Goal: Find specific page/section: Find specific page/section

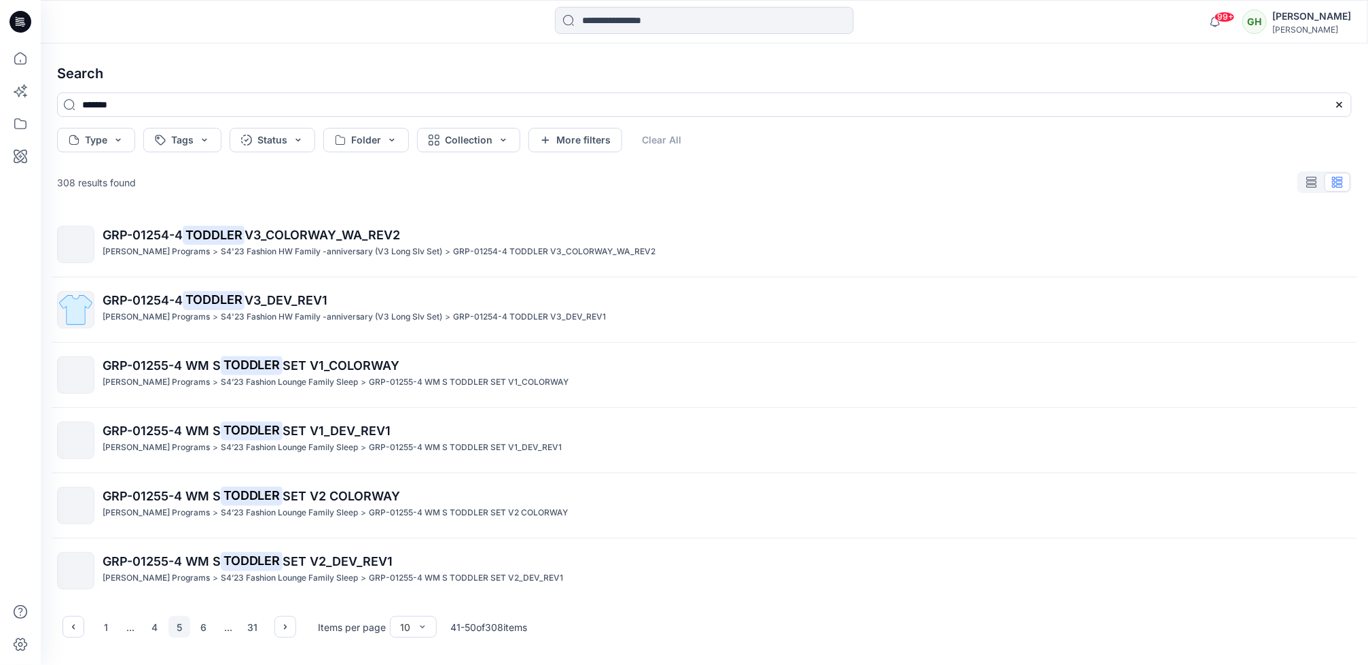
scroll to position [268, 0]
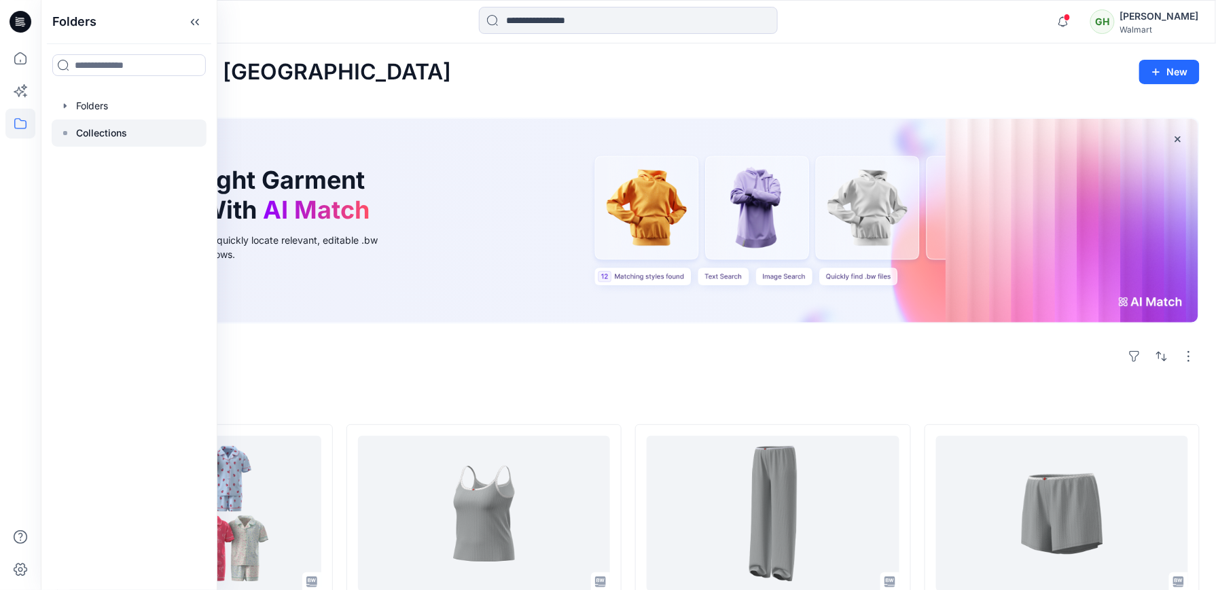
click at [123, 131] on p "Collections" at bounding box center [101, 133] width 51 height 16
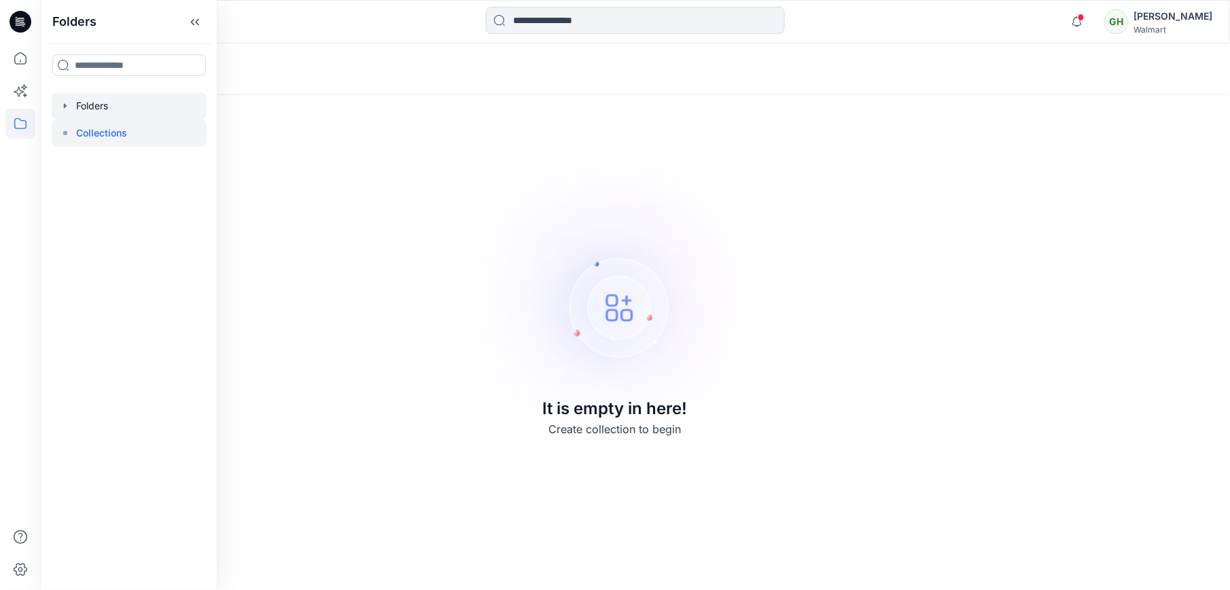
click at [116, 104] on div at bounding box center [129, 105] width 155 height 27
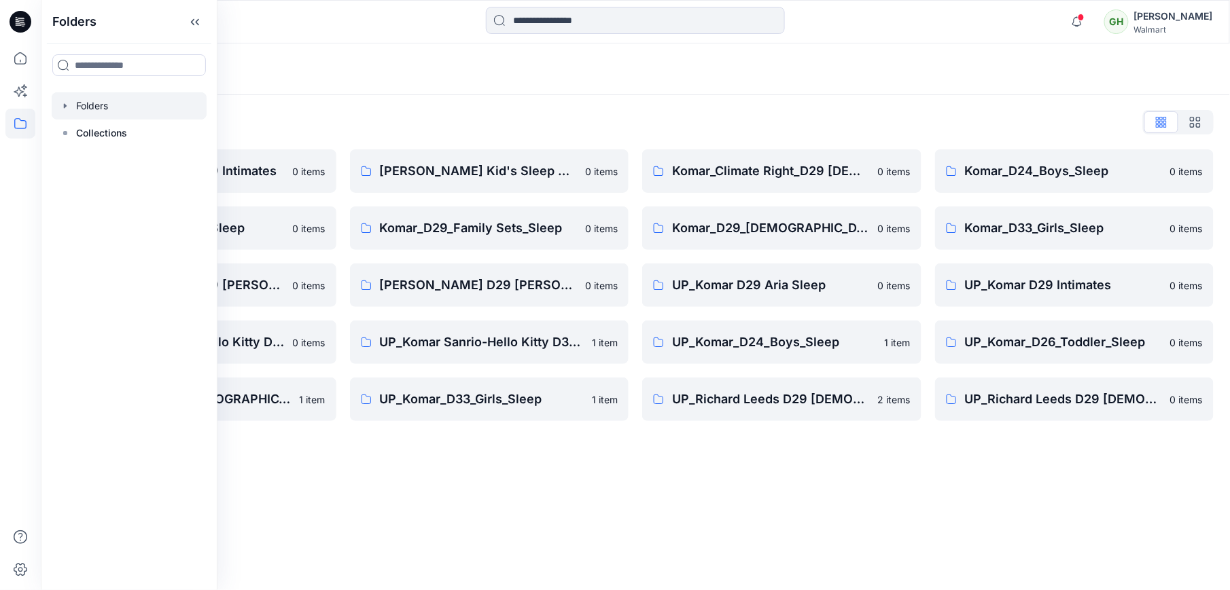
click at [450, 77] on div "Folders" at bounding box center [582, 69] width 1050 height 19
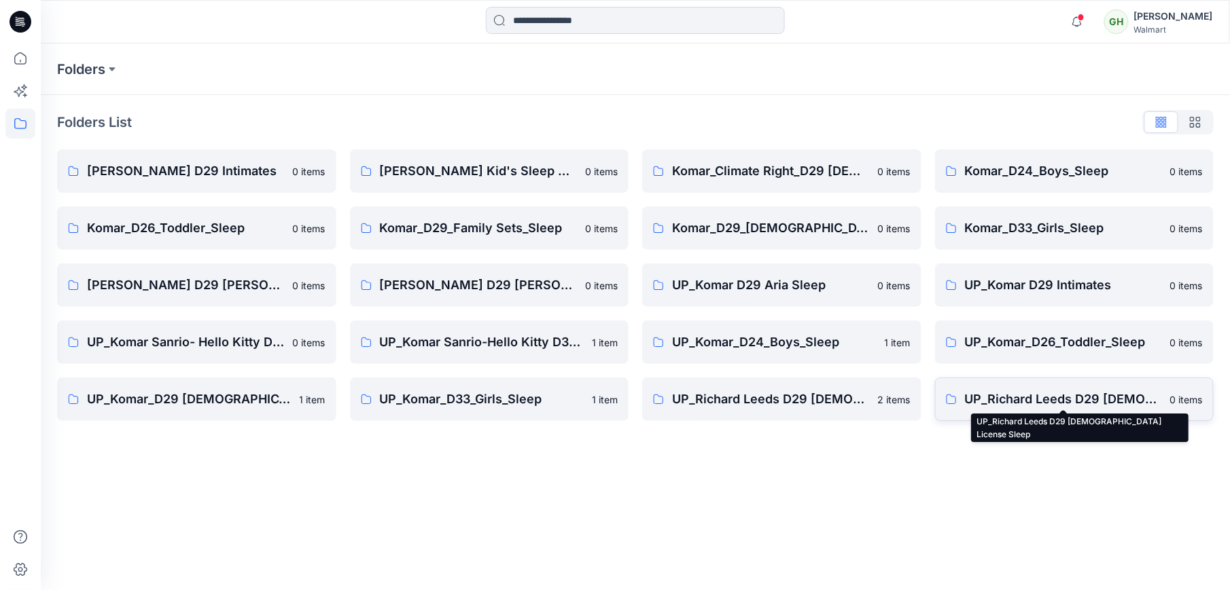
click at [1059, 406] on p "UP_Richard Leeds D29 Ladies License Sleep" at bounding box center [1064, 399] width 198 height 19
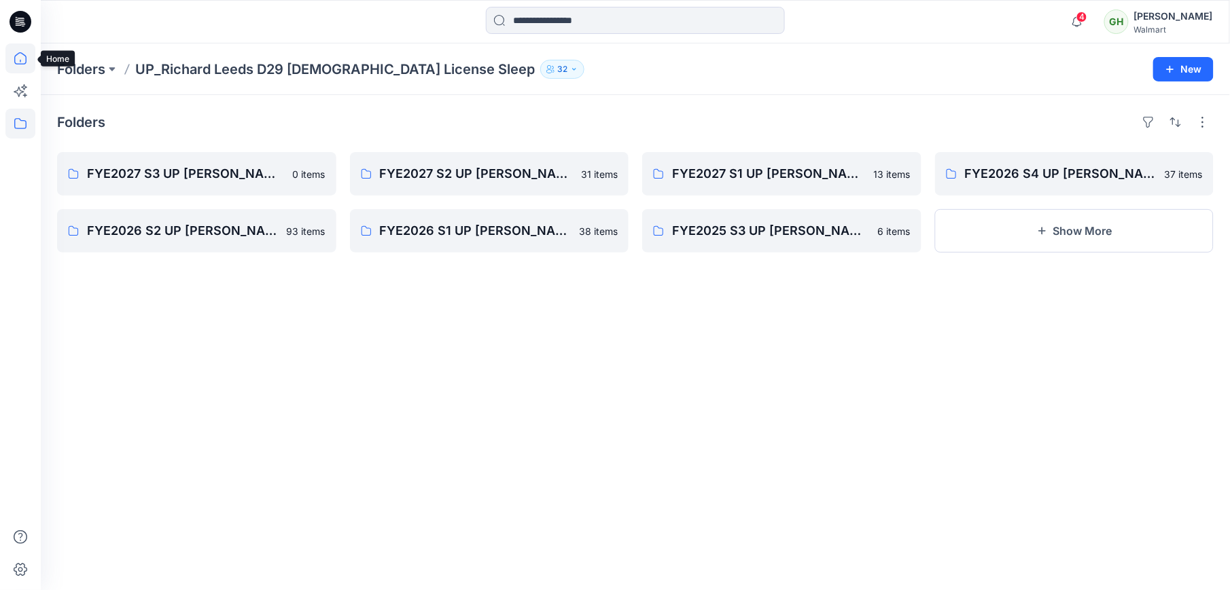
click at [23, 69] on icon at bounding box center [20, 58] width 30 height 30
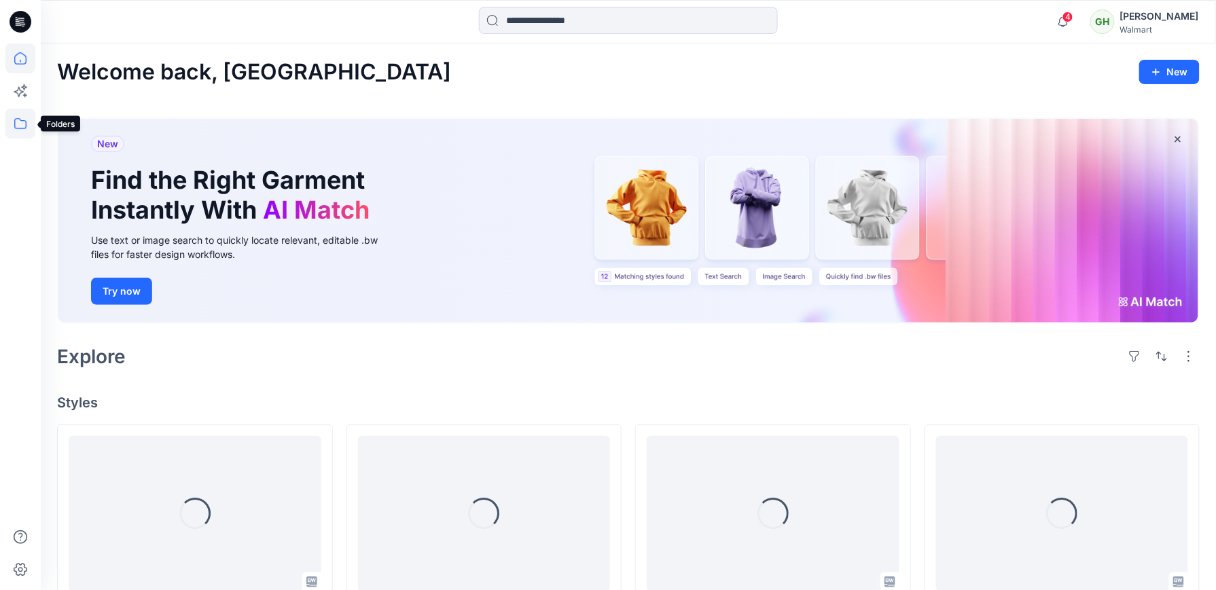
click at [23, 120] on icon at bounding box center [20, 123] width 12 height 11
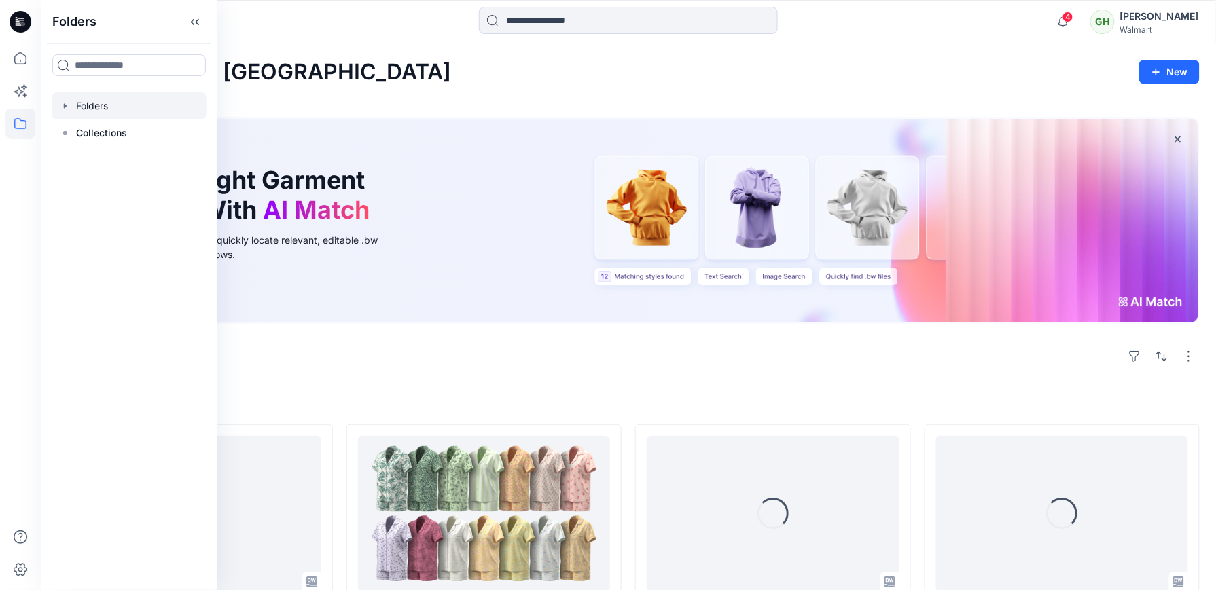
click at [92, 103] on div at bounding box center [129, 105] width 155 height 27
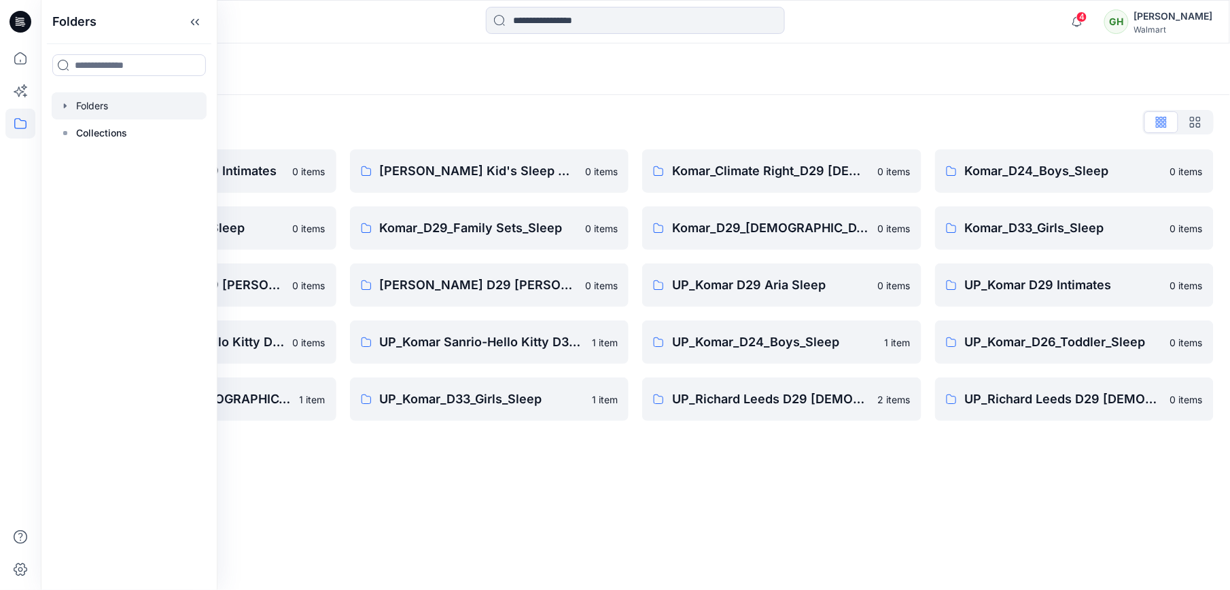
click at [472, 122] on div "Folders List" at bounding box center [635, 122] width 1156 height 22
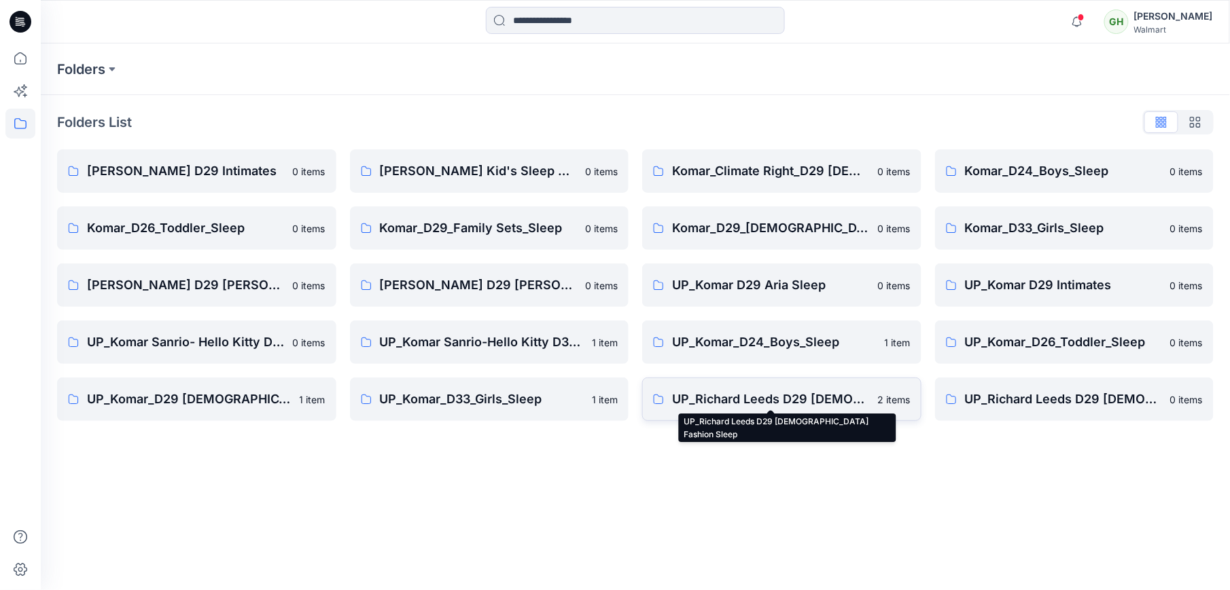
click at [707, 408] on p "UP_Richard Leeds D29 Ladies Fashion Sleep" at bounding box center [771, 399] width 198 height 19
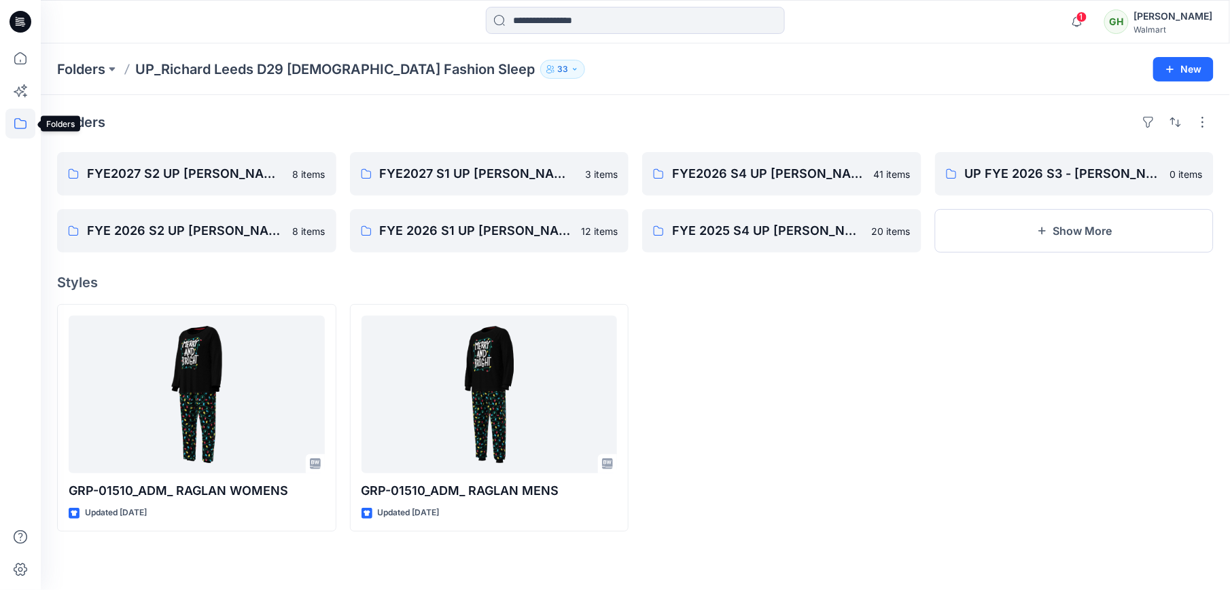
click at [12, 129] on icon at bounding box center [20, 124] width 30 height 30
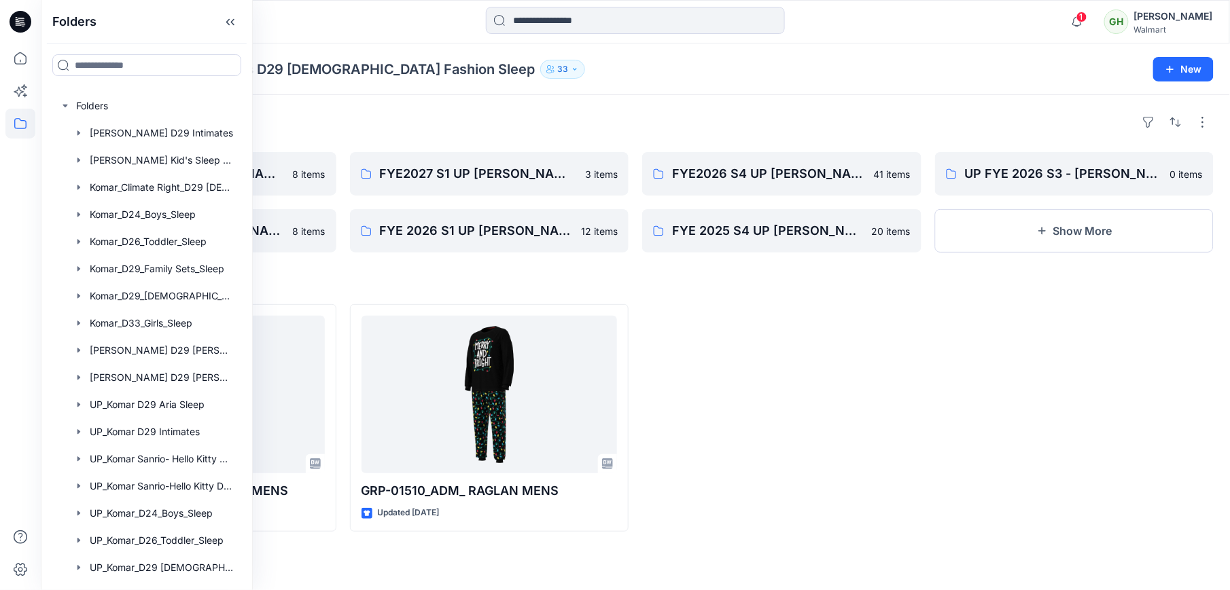
click at [378, 120] on div "Folders" at bounding box center [635, 122] width 1156 height 22
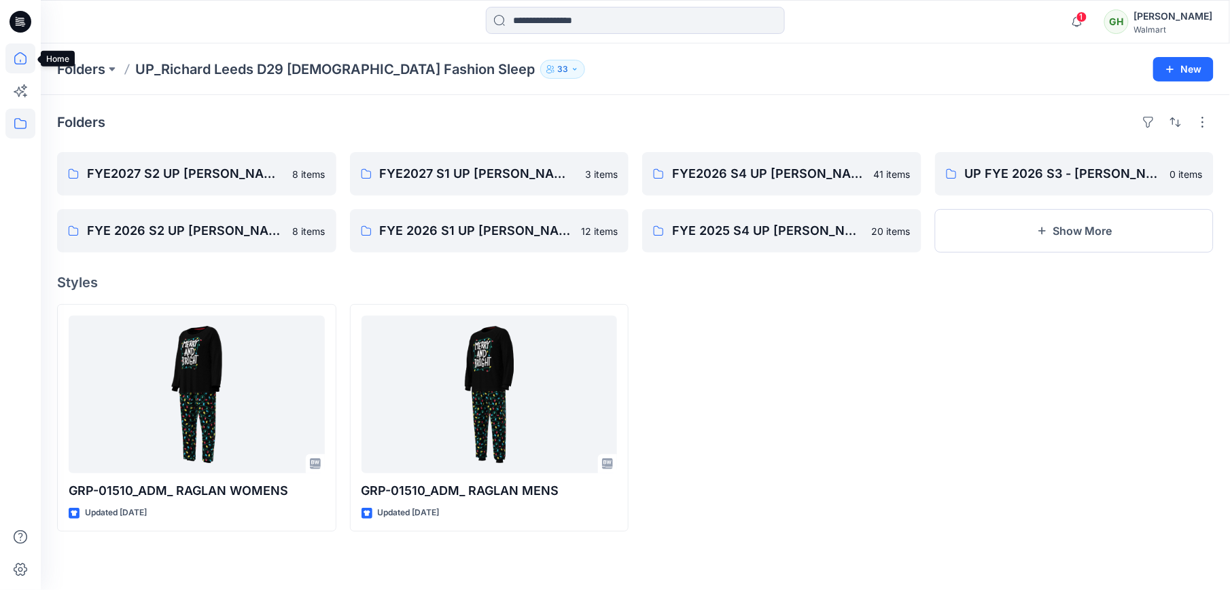
click at [24, 66] on icon at bounding box center [20, 58] width 30 height 30
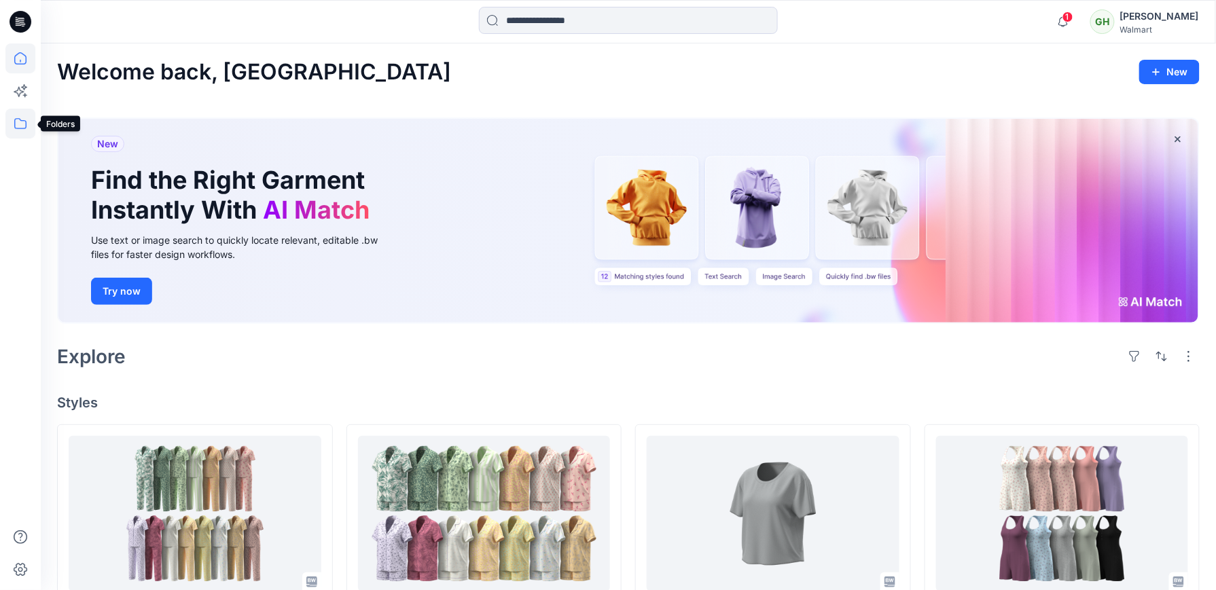
click at [20, 136] on icon at bounding box center [20, 124] width 30 height 30
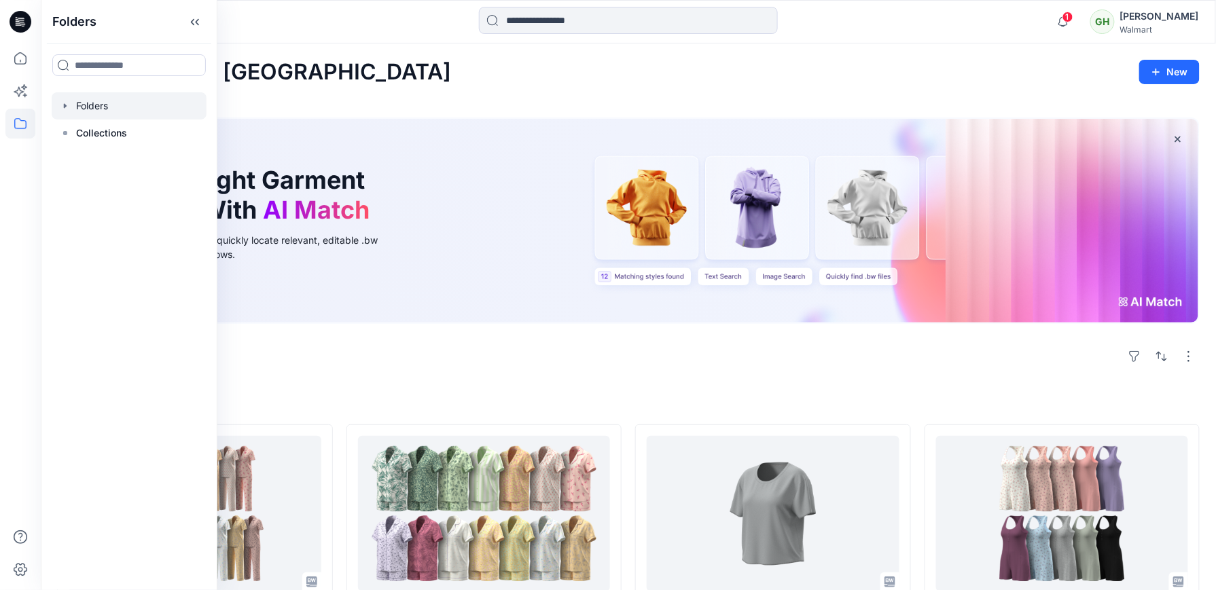
click at [64, 114] on div at bounding box center [129, 105] width 155 height 27
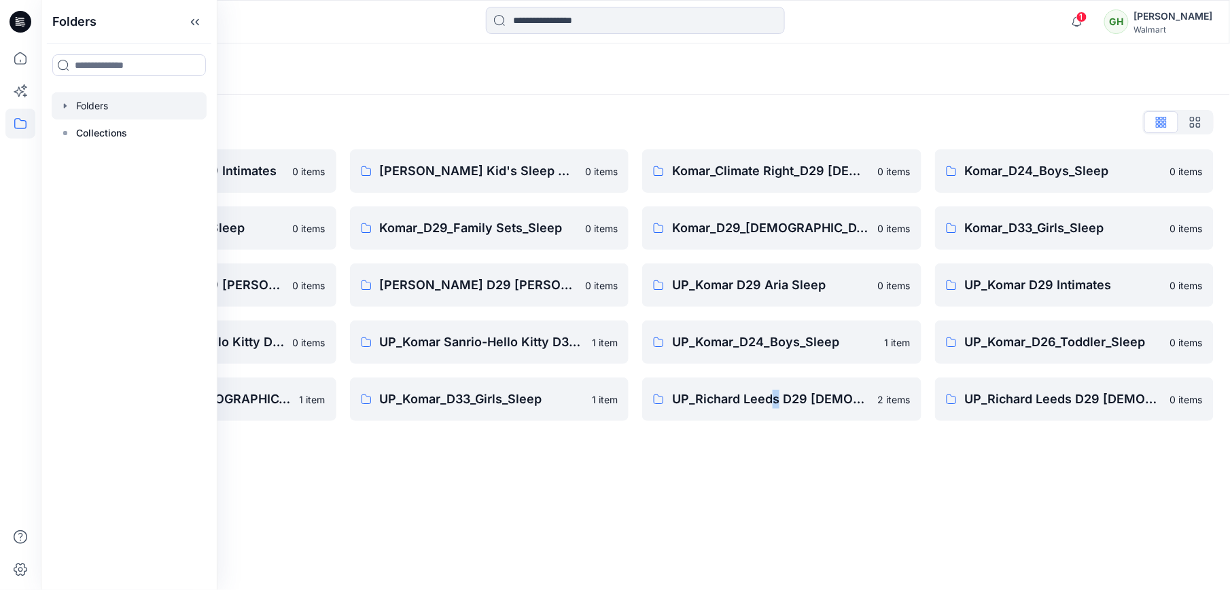
click at [775, 474] on div "Folders Folders List Komar D29 Intimates 0 items Komar_D26_Toddler_Sleep 0 item…" at bounding box center [635, 316] width 1189 height 547
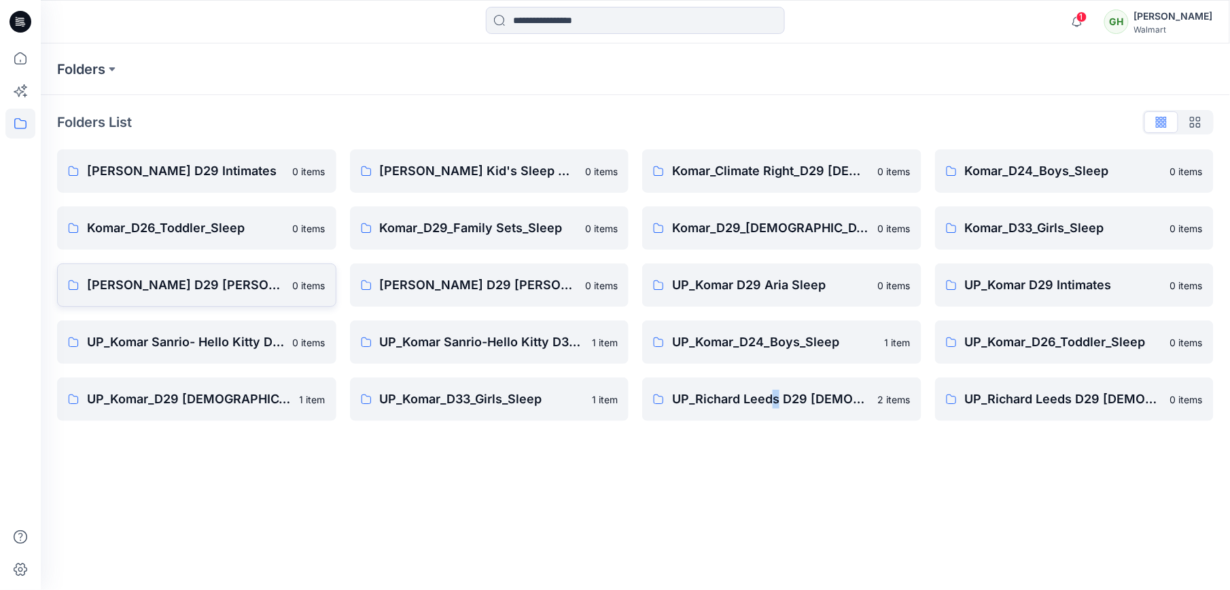
click at [166, 283] on p "Richard Leeds D29 Missy Fashion Sleep" at bounding box center [186, 285] width 198 height 19
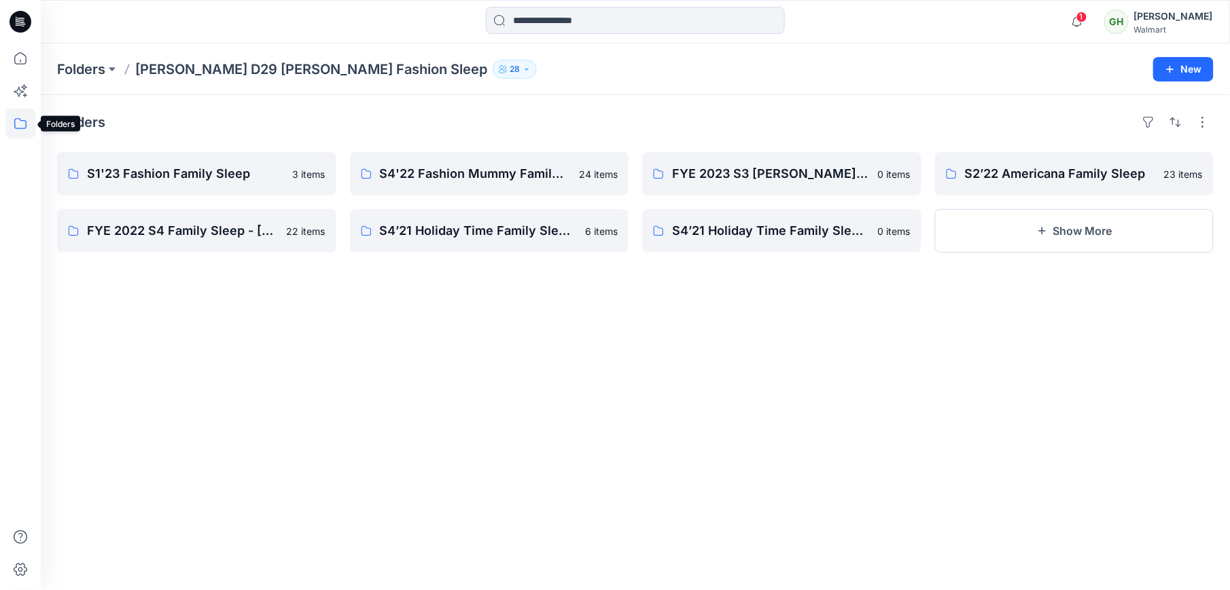
click at [22, 118] on icon at bounding box center [20, 124] width 30 height 30
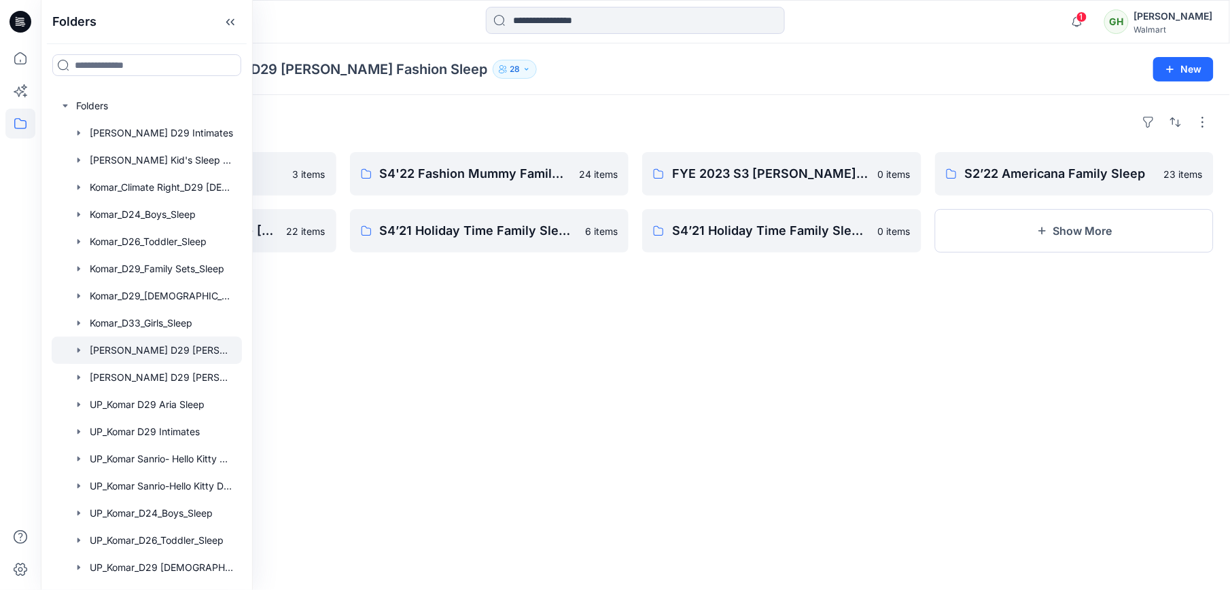
click at [781, 389] on div "Folders S1'23 Fashion Family Sleep 3 items FYE 2022 S4 Family Sleep - Richard L…" at bounding box center [635, 342] width 1189 height 495
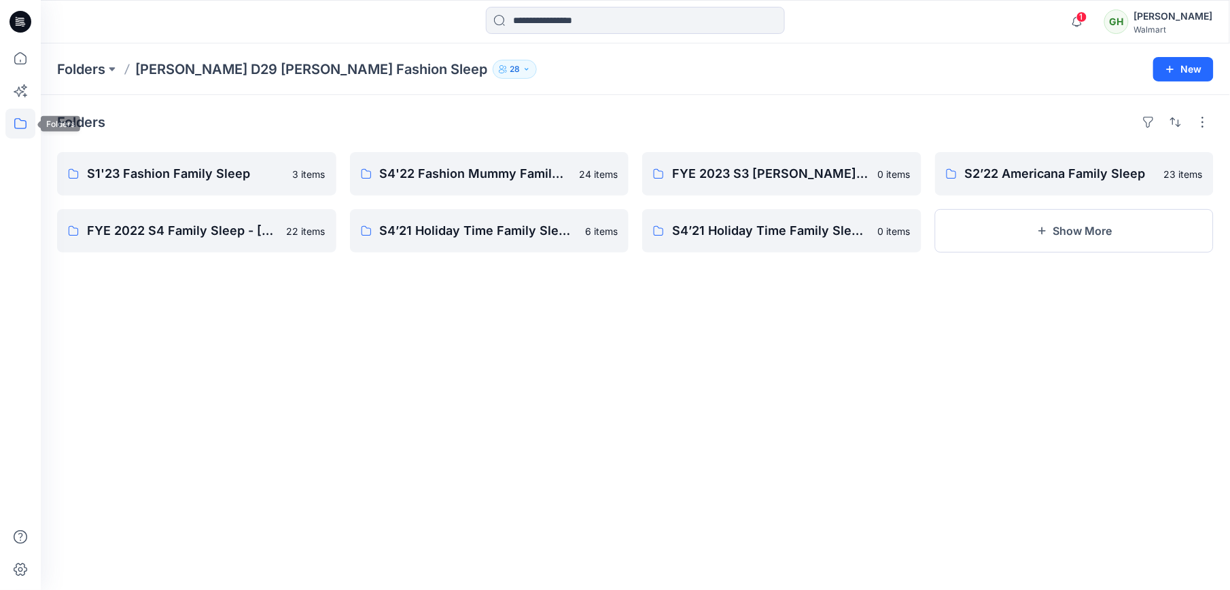
click at [20, 131] on icon at bounding box center [20, 124] width 30 height 30
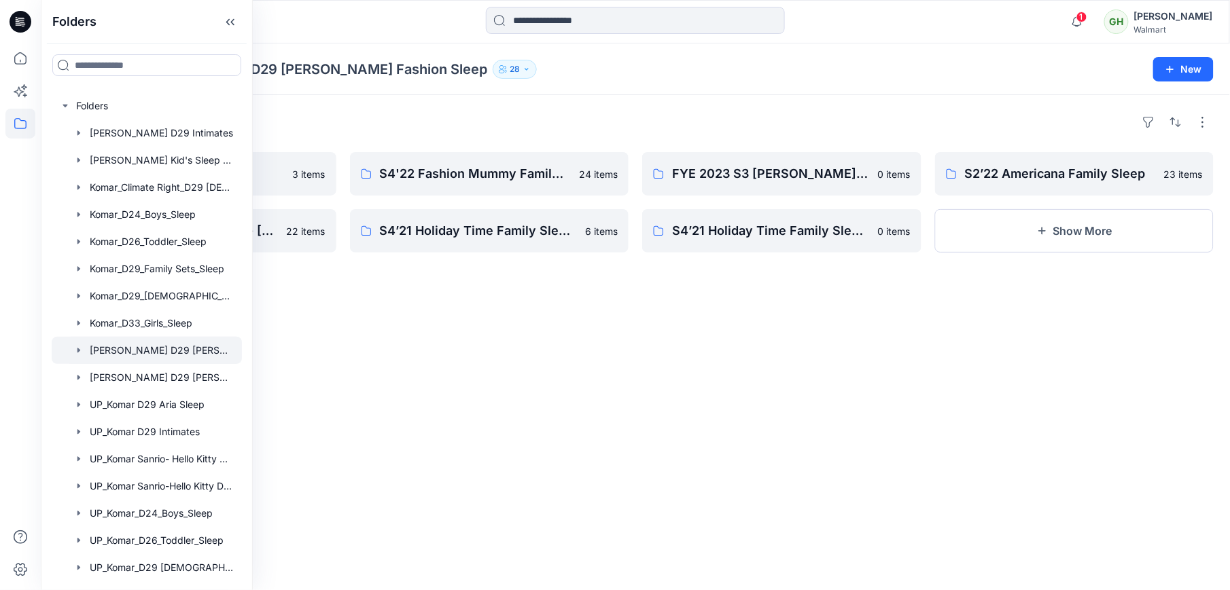
click at [364, 378] on div "Folders S1'23 Fashion Family Sleep 3 items FYE 2022 S4 Family Sleep - Richard L…" at bounding box center [635, 342] width 1189 height 495
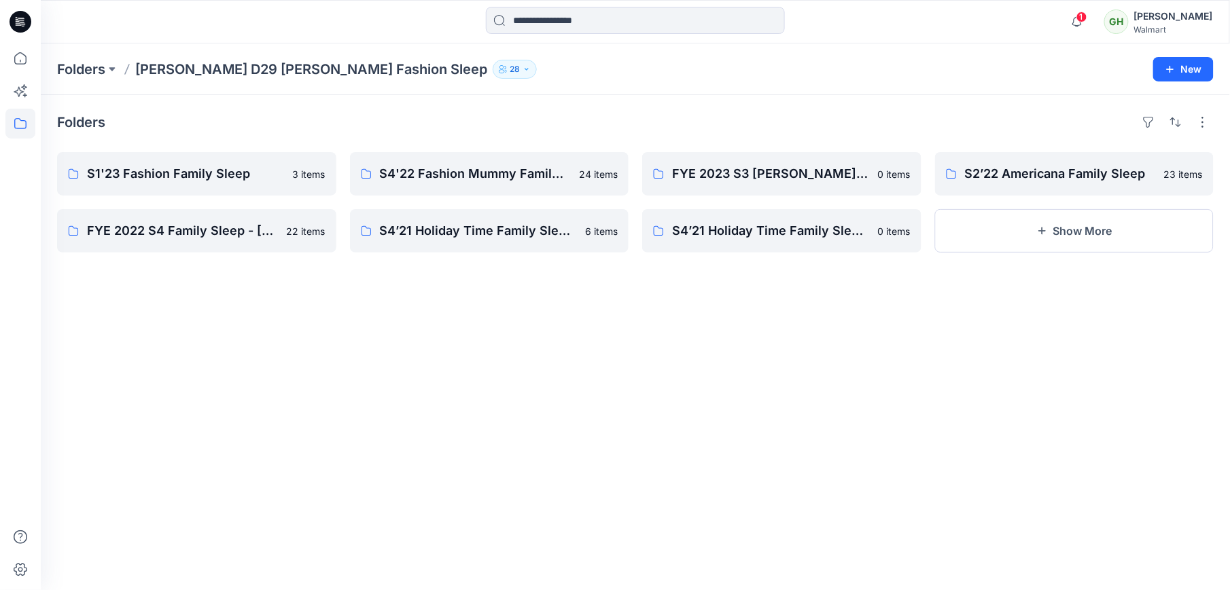
click at [26, 24] on icon at bounding box center [21, 22] width 22 height 22
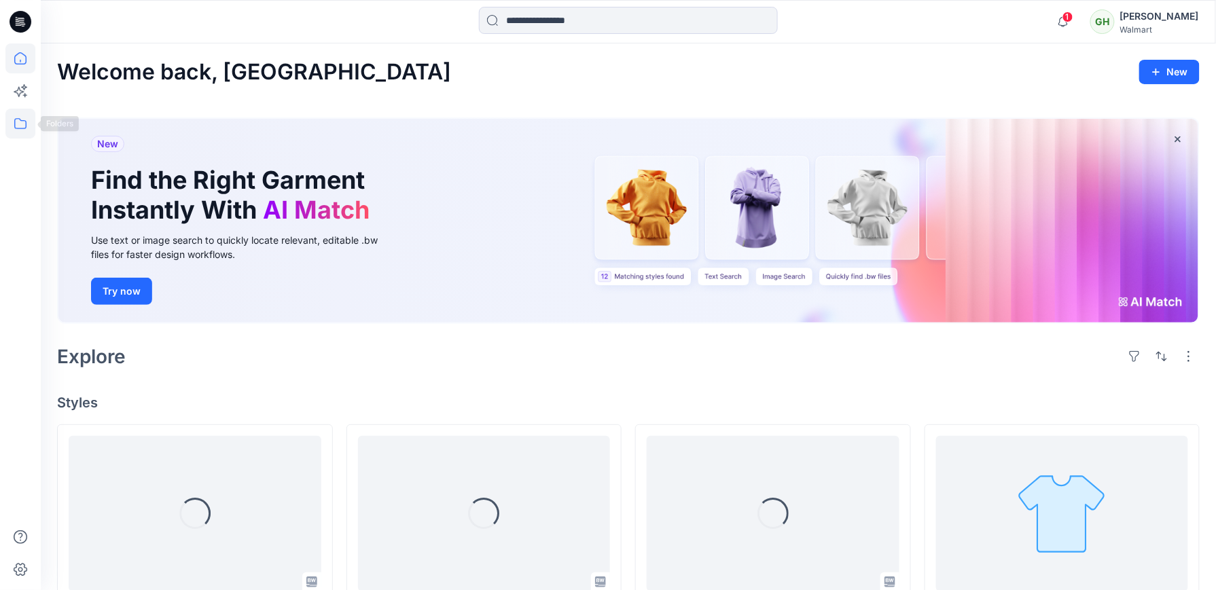
click at [12, 128] on icon at bounding box center [20, 124] width 30 height 30
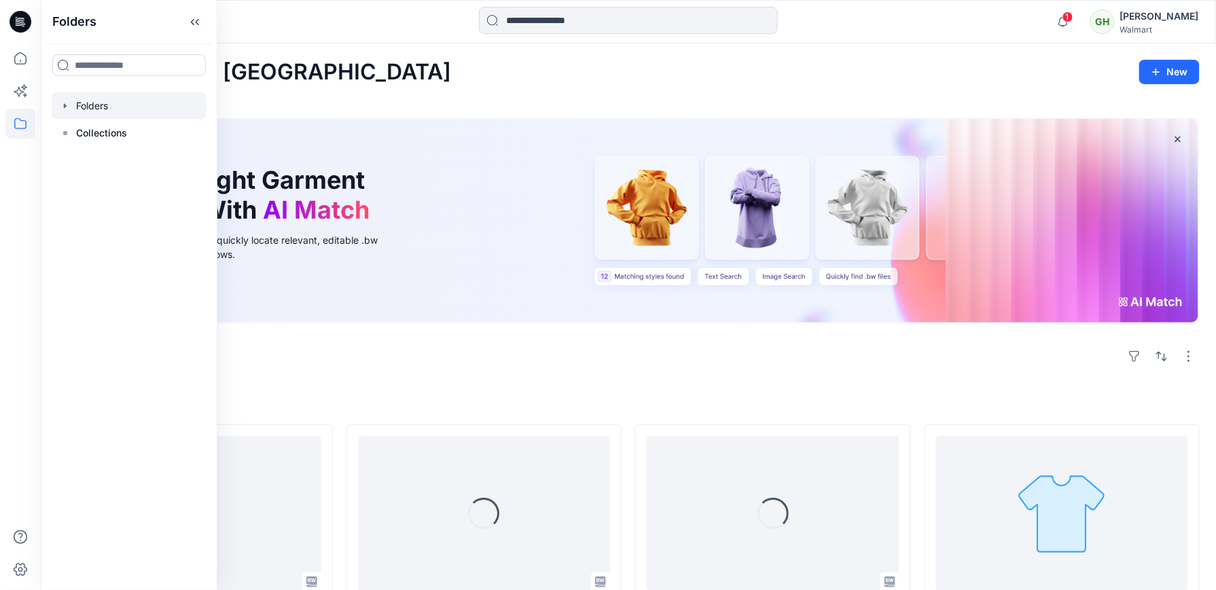
click at [57, 107] on div at bounding box center [129, 105] width 155 height 27
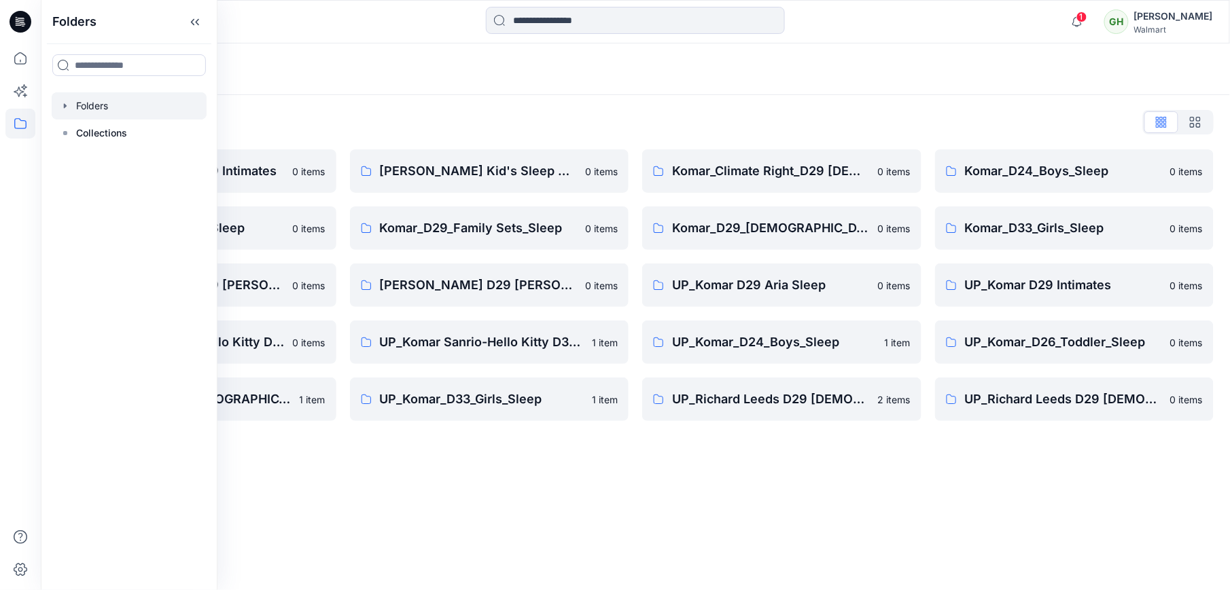
click at [461, 82] on div "Folders" at bounding box center [635, 69] width 1189 height 52
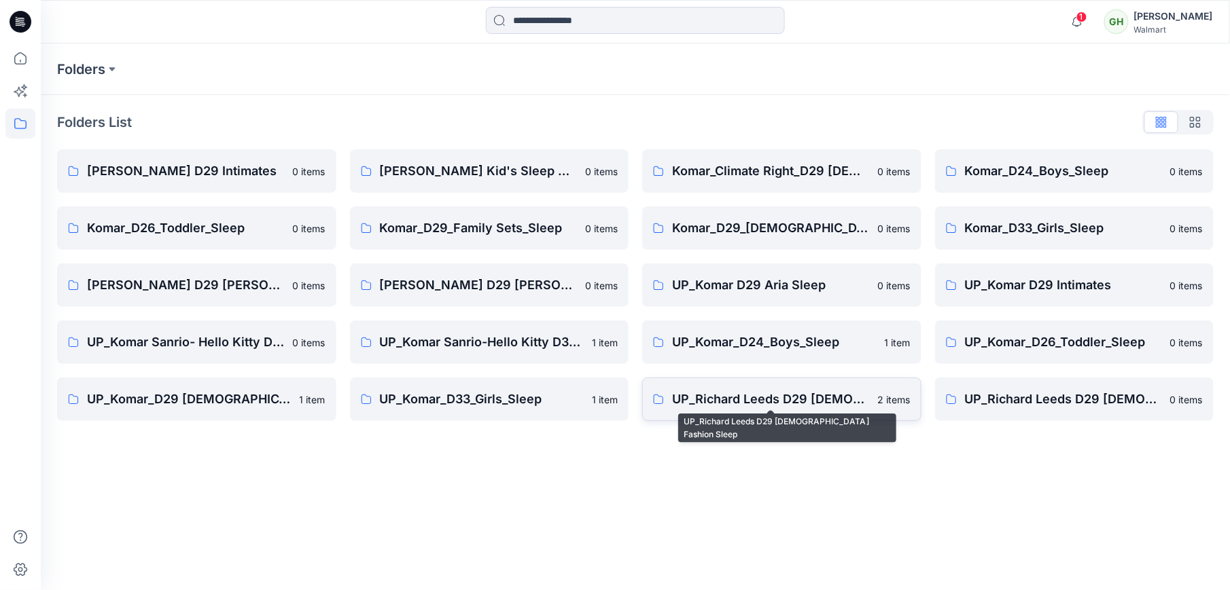
click at [732, 400] on p "UP_Richard Leeds D29 Ladies Fashion Sleep" at bounding box center [771, 399] width 198 height 19
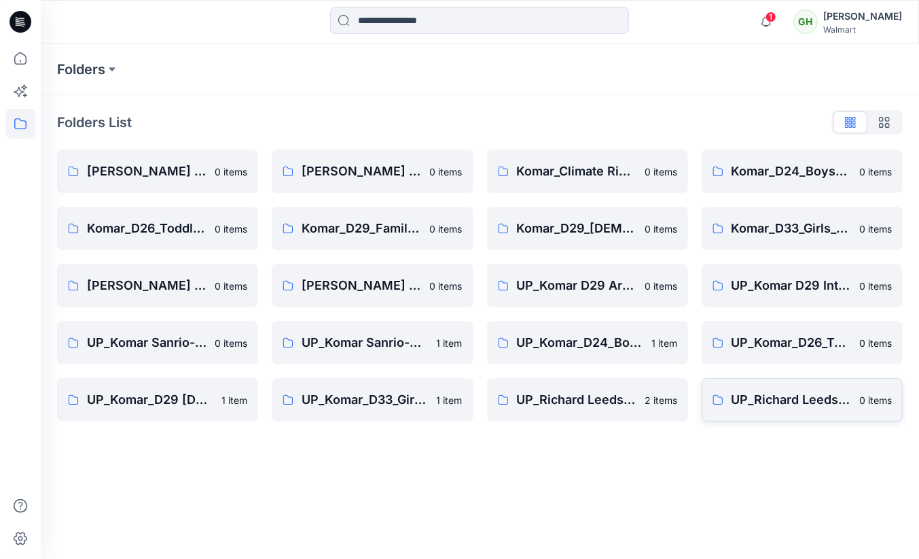
click at [760, 412] on link "UP_Richard Leeds D29 Ladies License Sleep 0 items" at bounding box center [802, 399] width 201 height 43
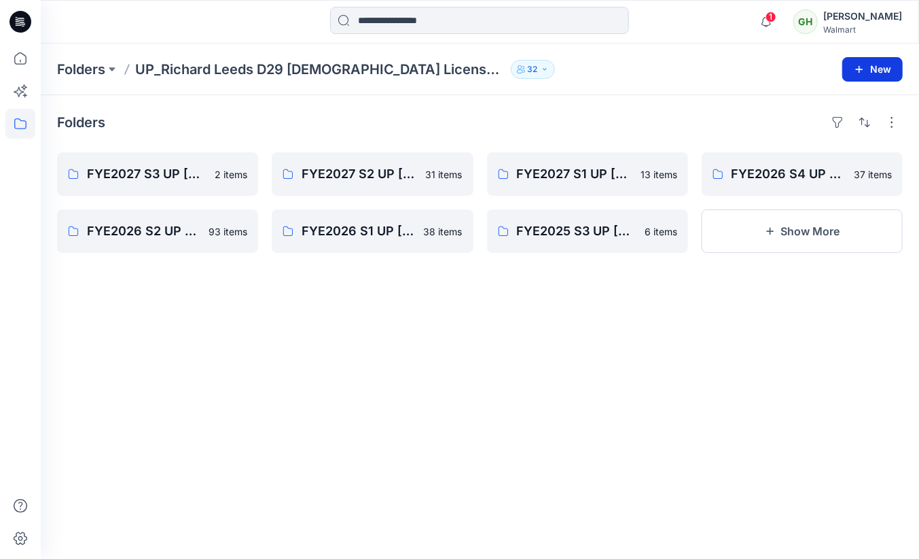
click at [870, 79] on button "New" at bounding box center [873, 69] width 60 height 24
click at [841, 133] on p "New Folder" at bounding box center [833, 129] width 50 height 14
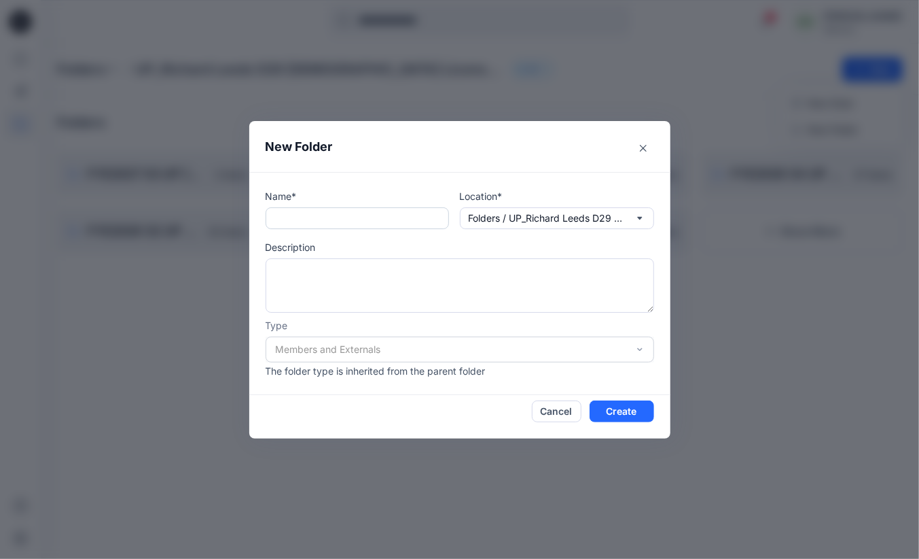
click at [376, 210] on input "text" at bounding box center [357, 218] width 183 height 22
paste input "**********"
type input "**********"
click at [601, 409] on button "Create" at bounding box center [622, 411] width 65 height 22
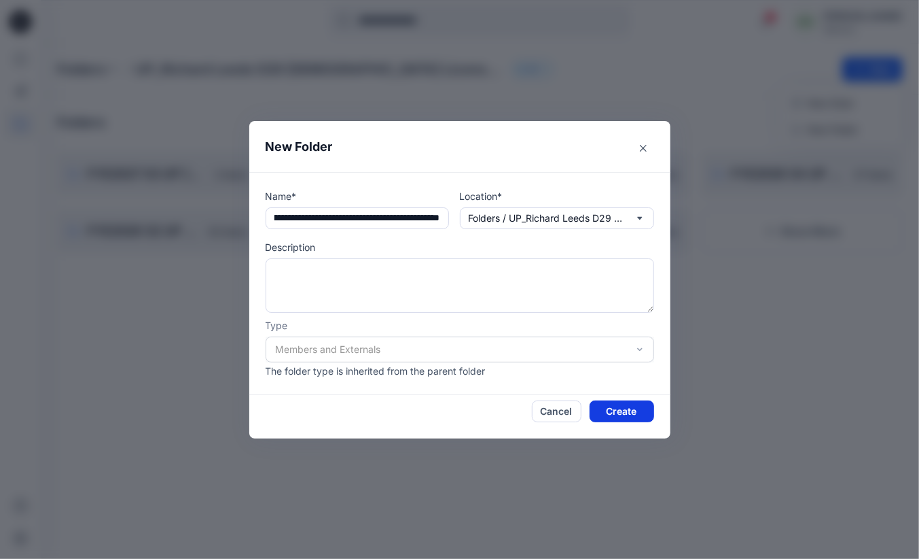
scroll to position [0, 0]
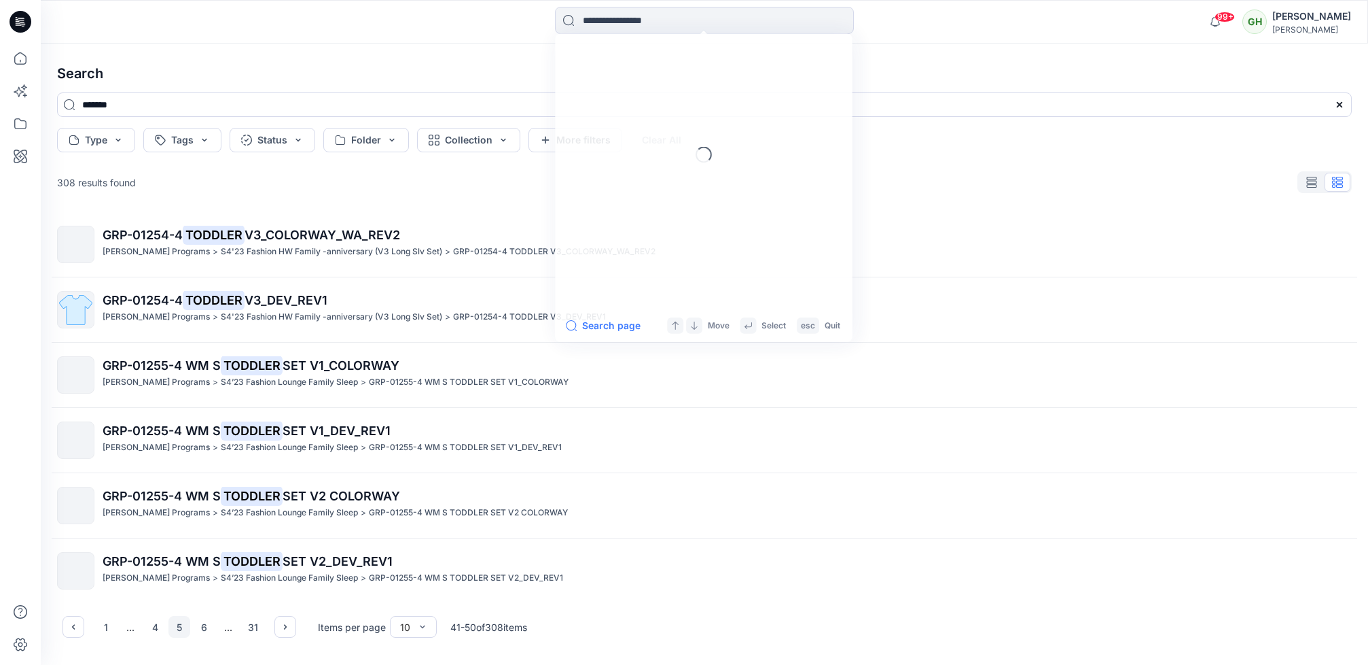
click at [653, 24] on input at bounding box center [704, 20] width 299 height 27
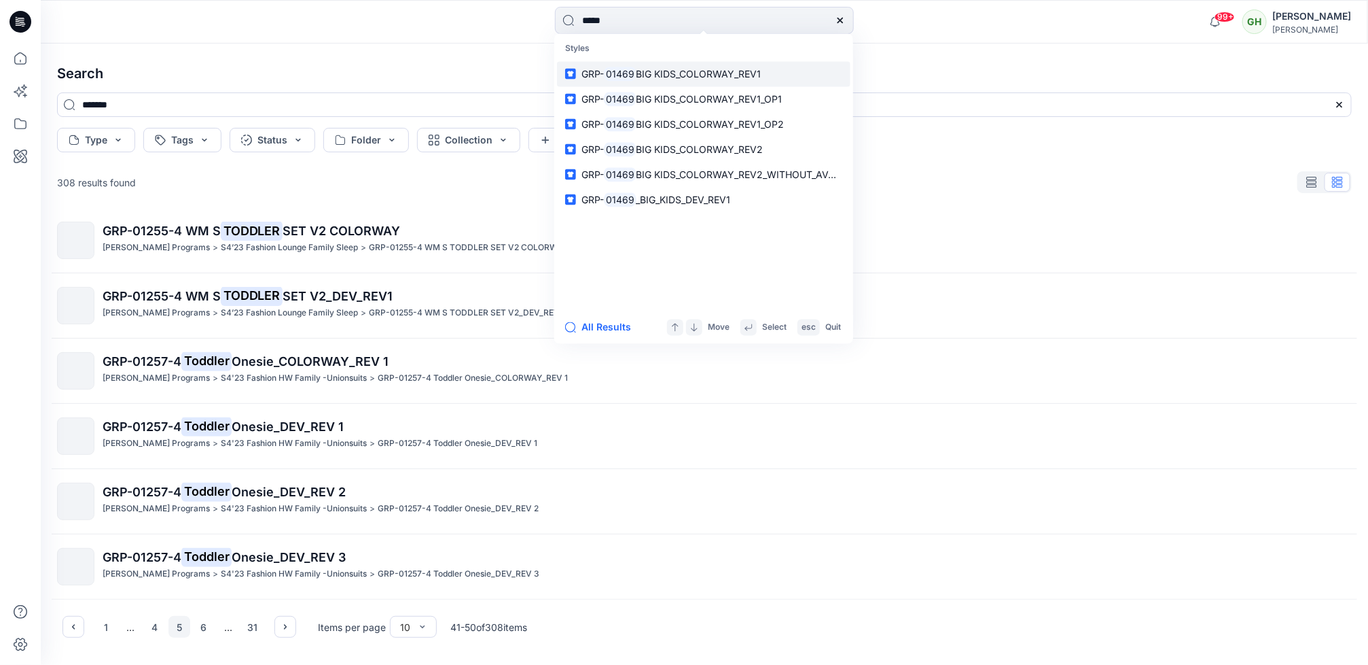
type input "*****"
click at [649, 69] on span "BIG KIDS_COLORWAY_REV1" at bounding box center [699, 74] width 125 height 12
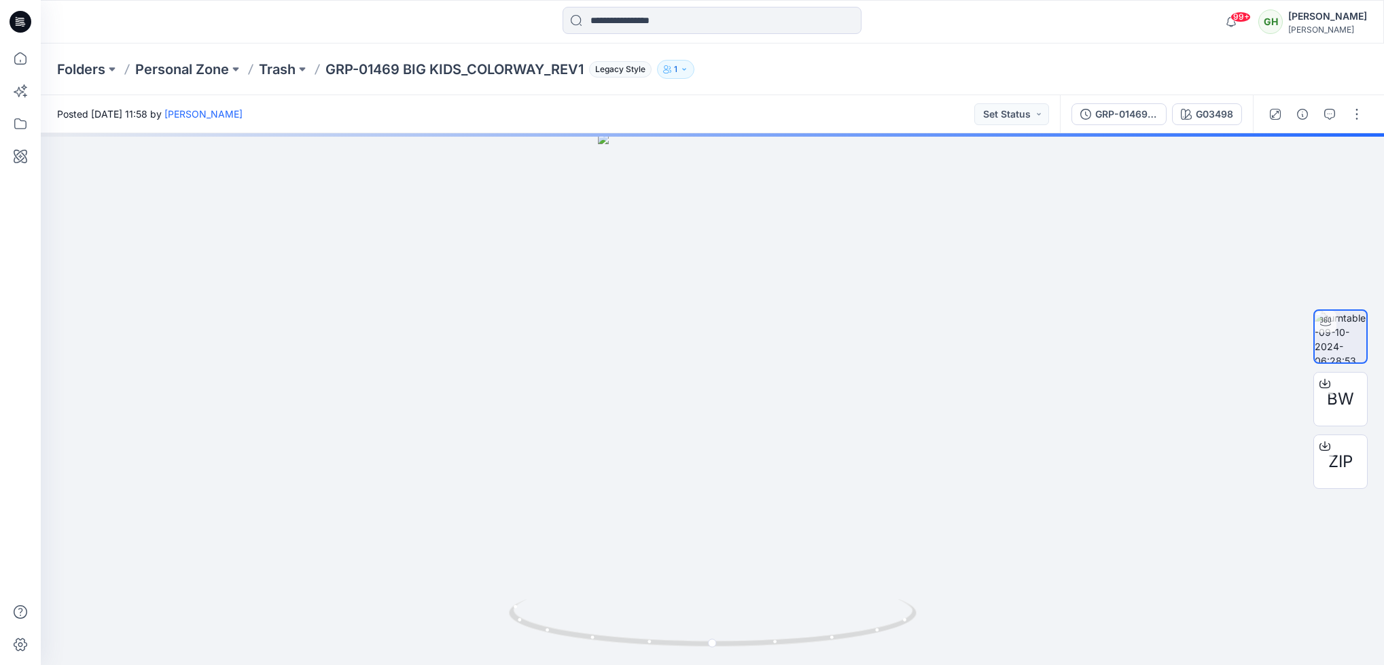
click at [400, 67] on p "GRP-01469 BIG KIDS_COLORWAY_REV1" at bounding box center [454, 69] width 258 height 19
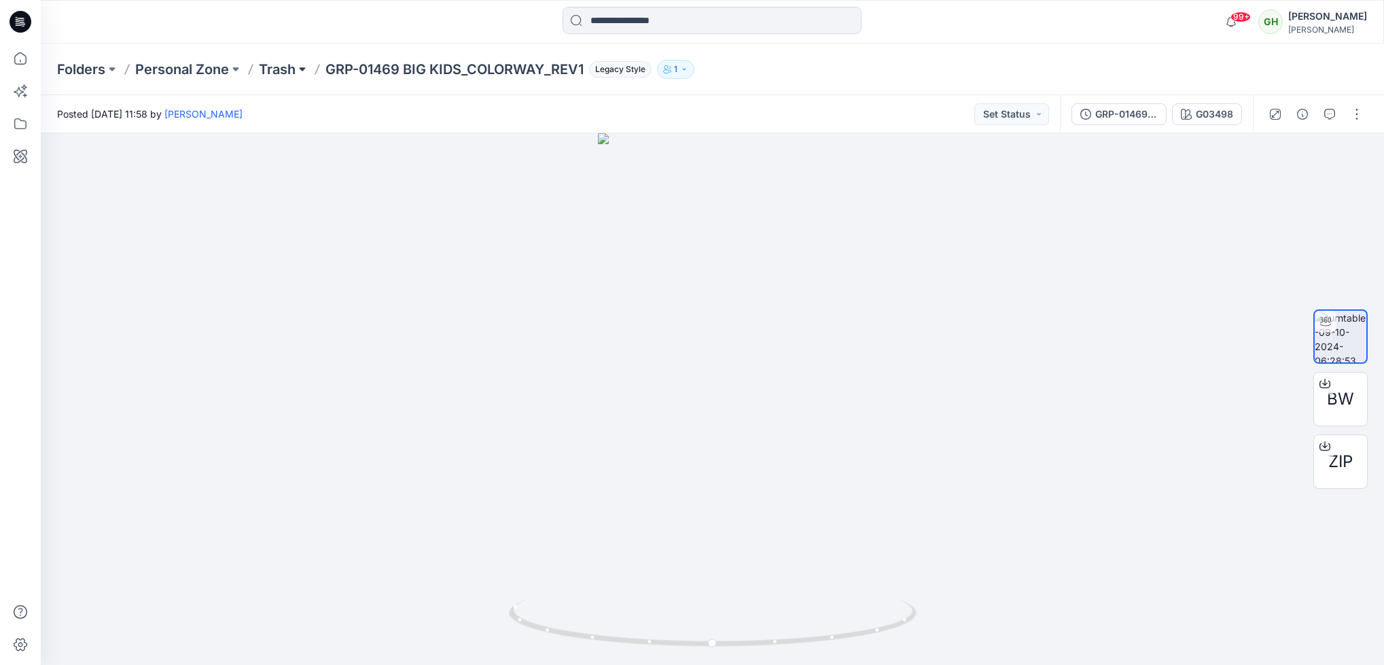
click at [298, 64] on button at bounding box center [303, 69] width 14 height 19
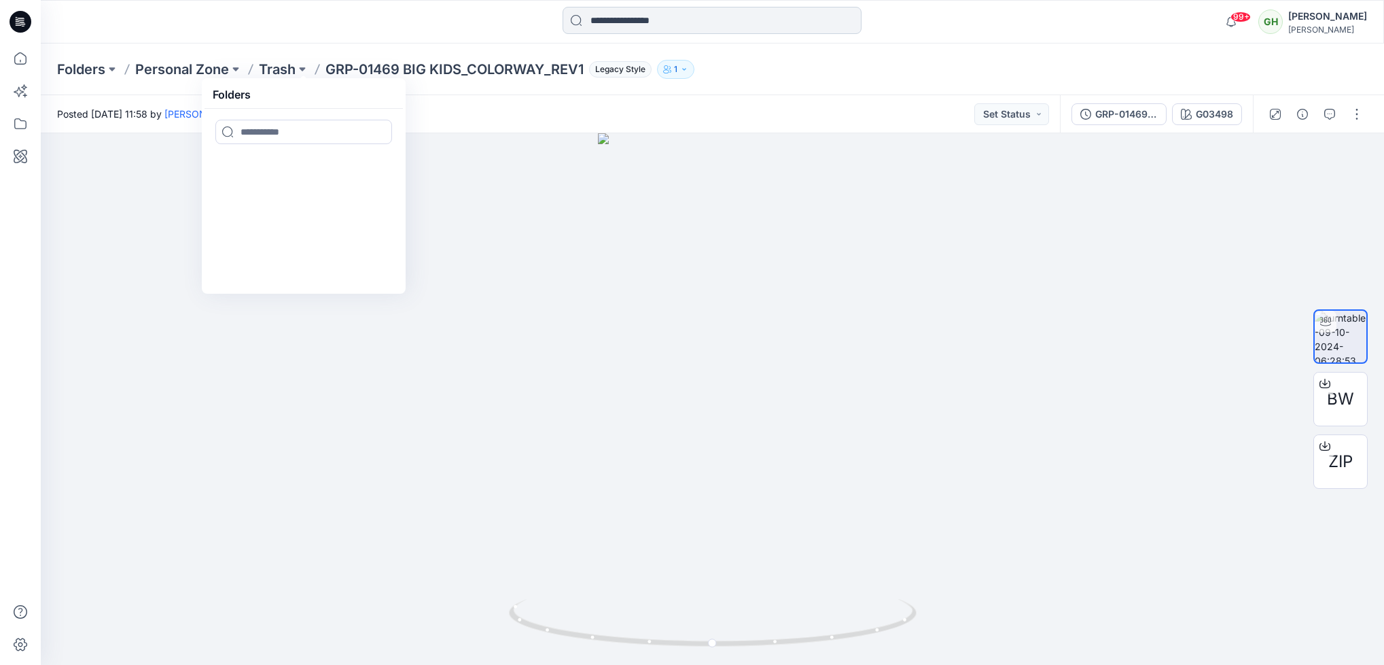
click at [686, 26] on input at bounding box center [712, 20] width 299 height 27
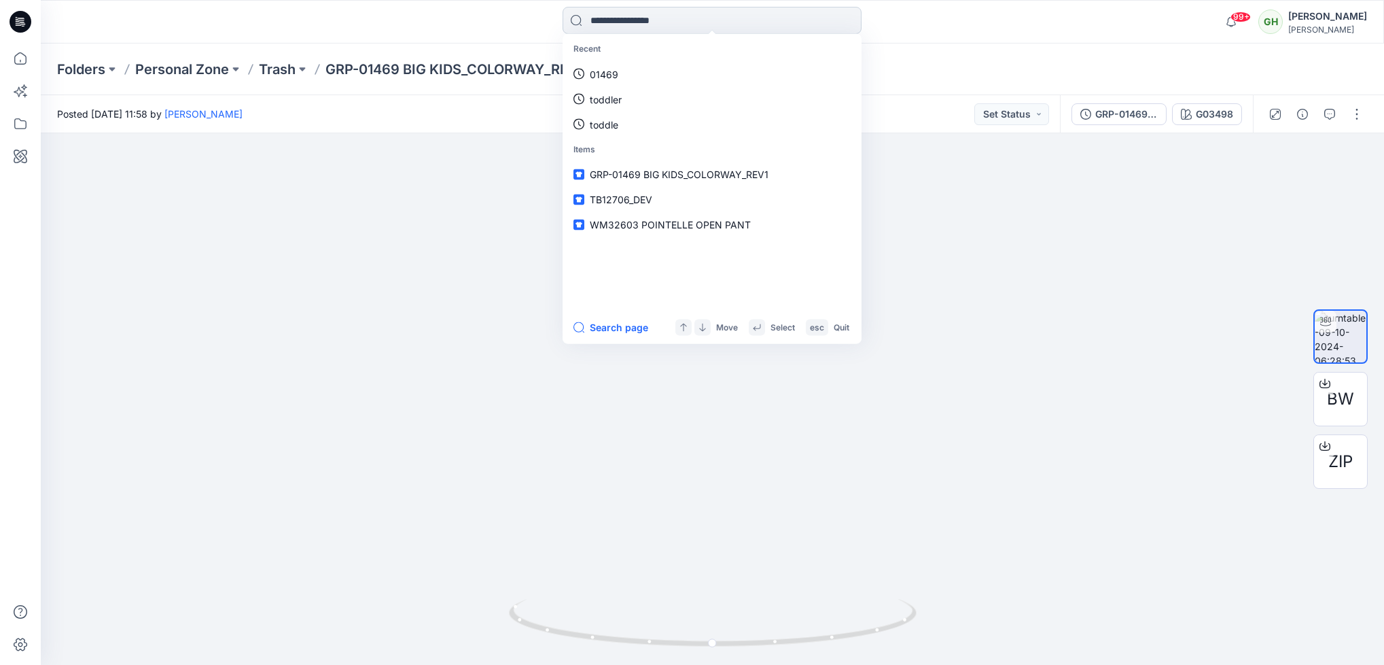
click at [643, 24] on input at bounding box center [712, 20] width 299 height 27
paste input "*****"
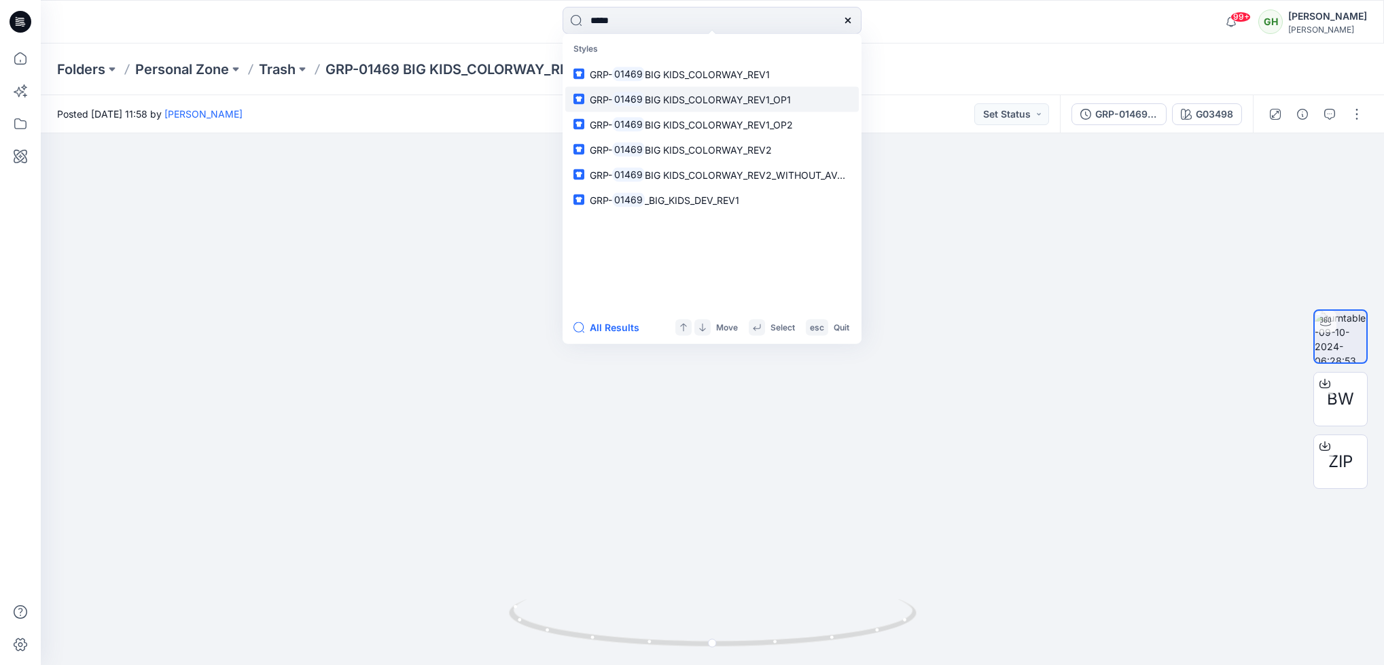
type input "*****"
click at [667, 99] on span "BIG KIDS_COLORWAY_REV1_OP1" at bounding box center [718, 99] width 146 height 12
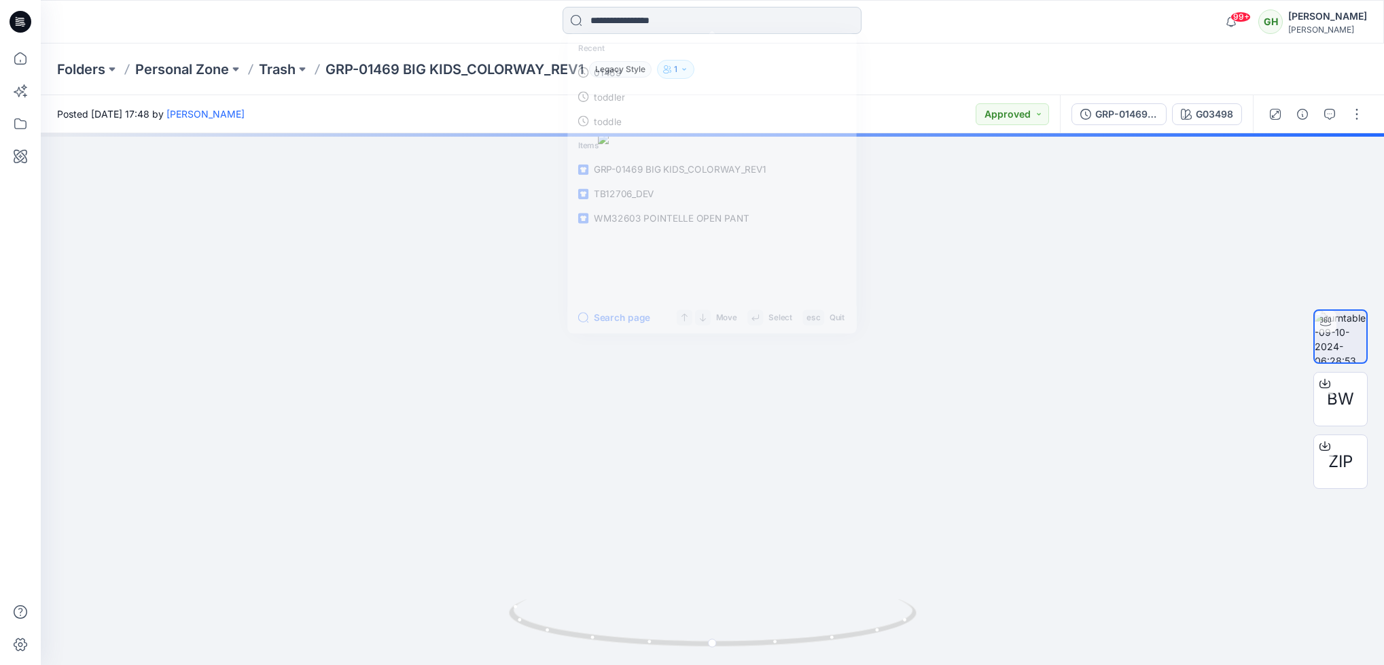
click at [659, 14] on input at bounding box center [712, 20] width 299 height 27
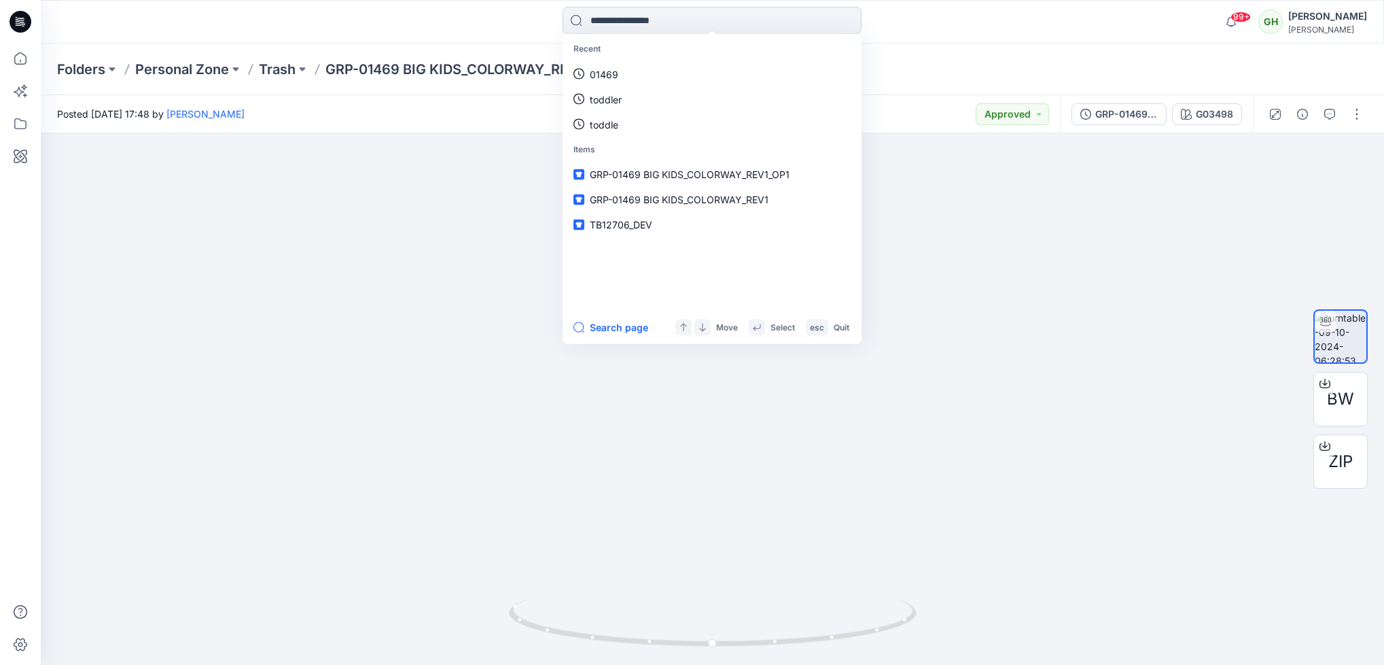
paste input "*****"
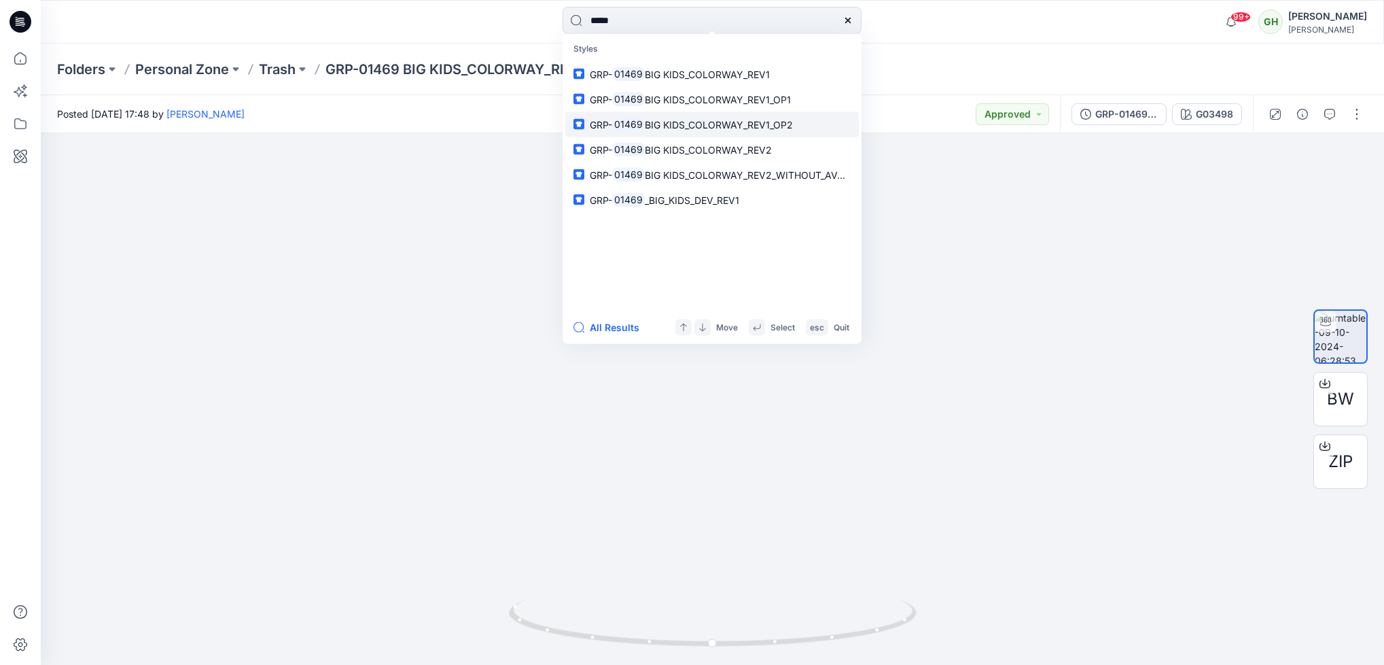
type input "*****"
click at [695, 132] on link "GRP- 01469 BIG KIDS_COLORWAY_REV1_OP2" at bounding box center [712, 123] width 294 height 25
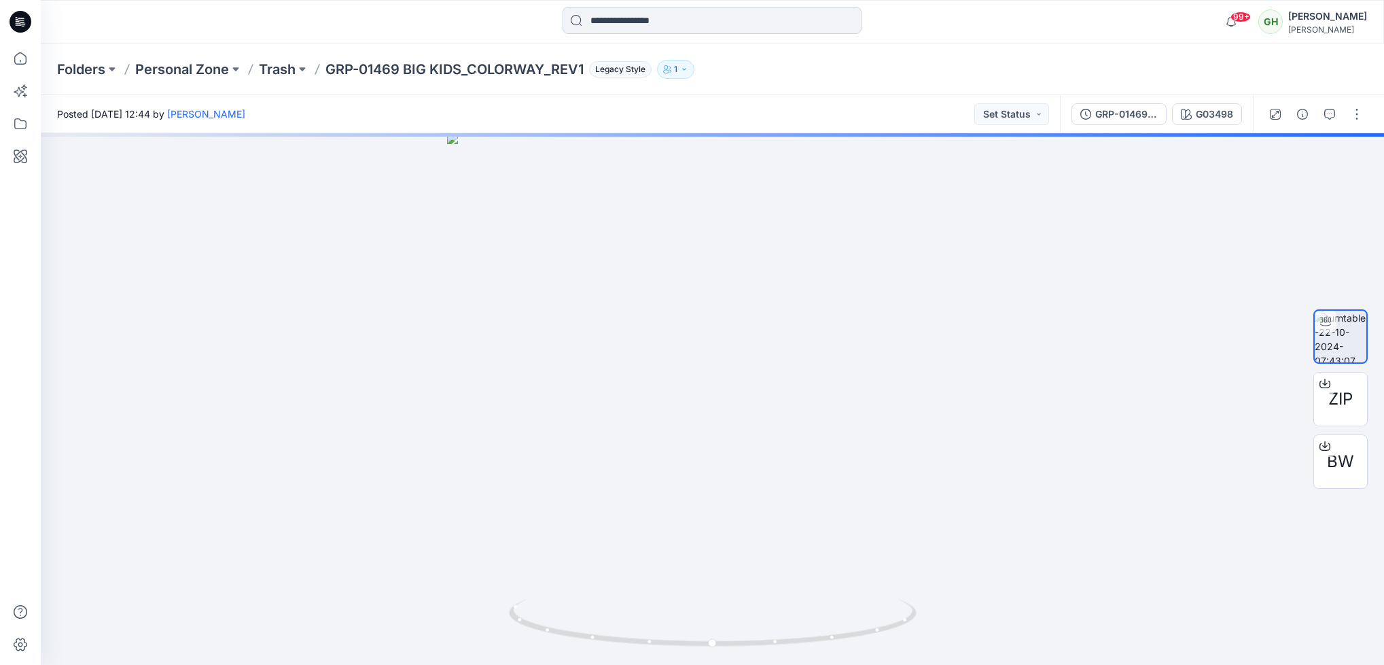
click at [687, 17] on input at bounding box center [712, 20] width 299 height 27
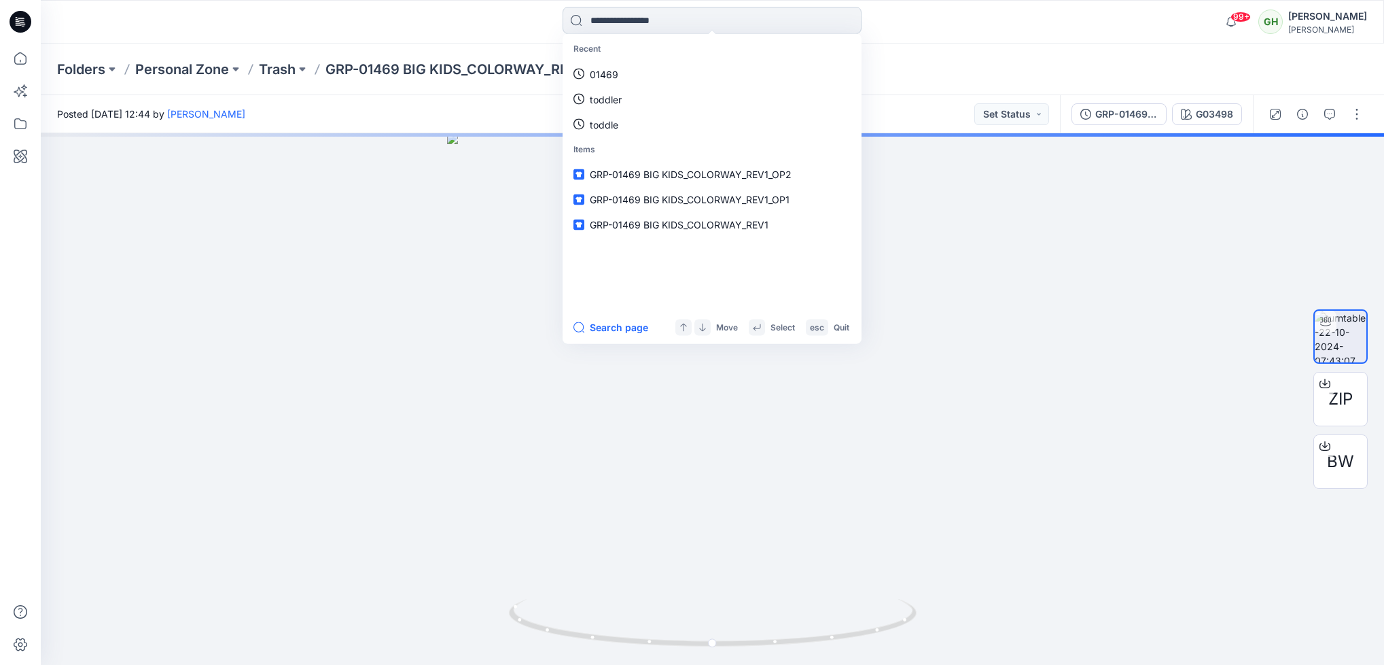
paste input "*****"
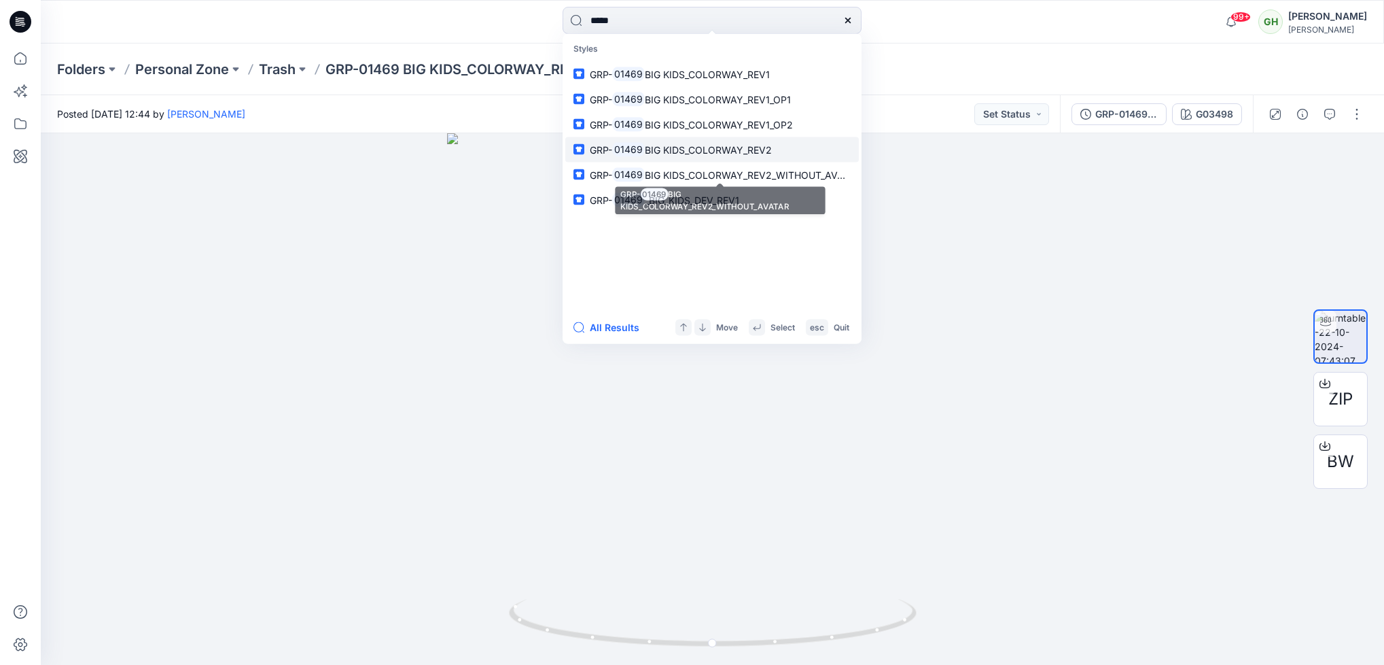
type input "*****"
click at [699, 141] on link "GRP- 01469 BIG KIDS_COLORWAY_REV2" at bounding box center [712, 149] width 294 height 25
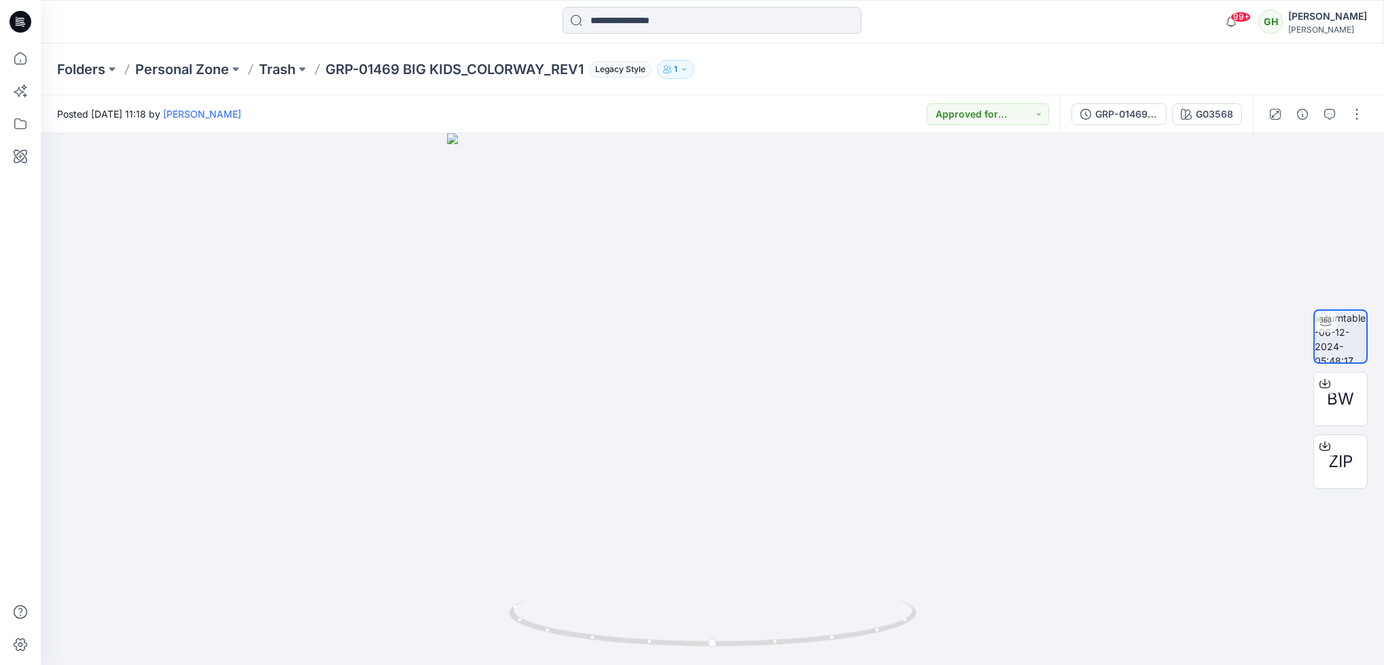
click at [662, 24] on input at bounding box center [712, 20] width 299 height 27
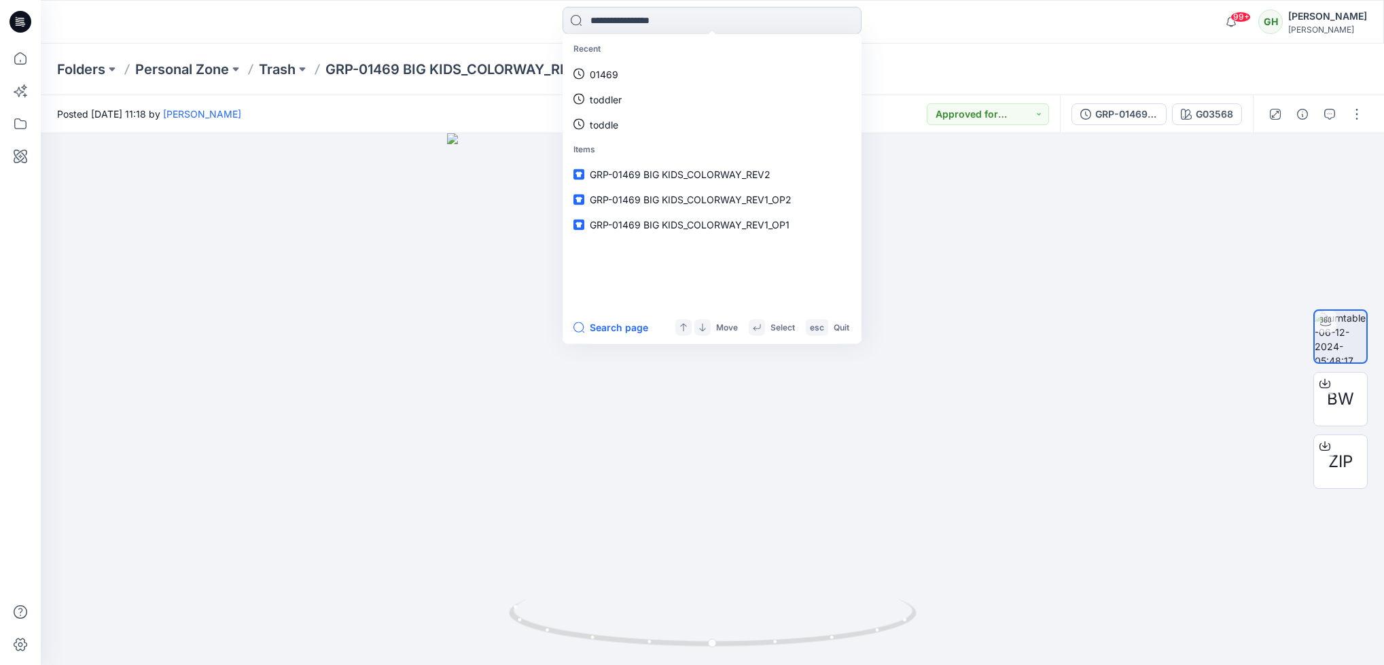
paste input "*****"
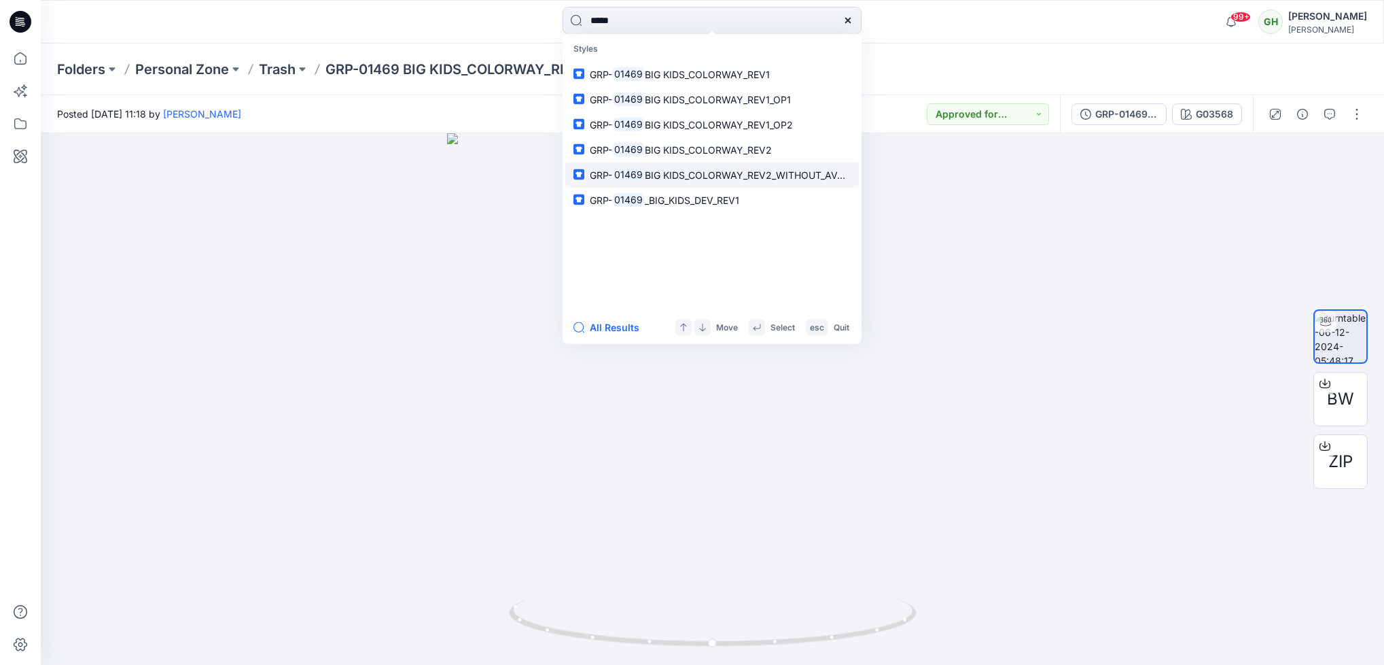
type input "*****"
click at [657, 176] on span "BIG KIDS_COLORWAY_REV2_WITHOUT_AVATAR" at bounding box center [753, 175] width 217 height 12
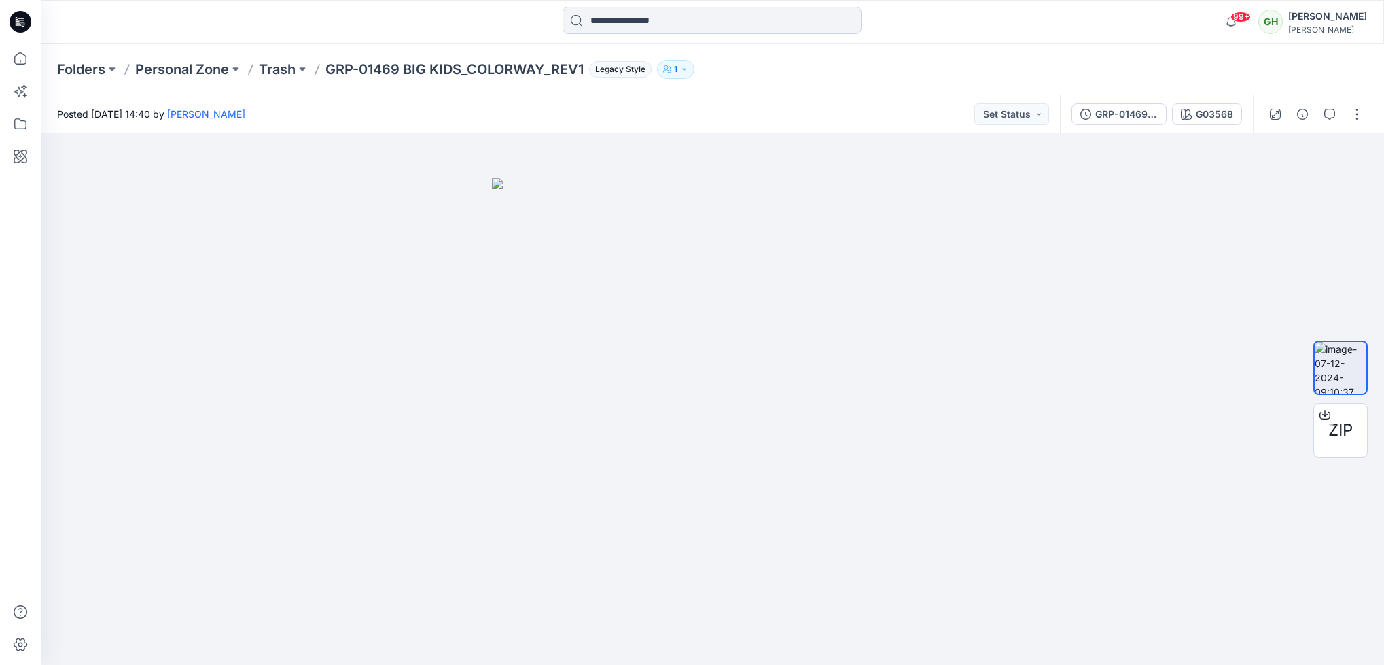
click at [683, 15] on input at bounding box center [712, 20] width 299 height 27
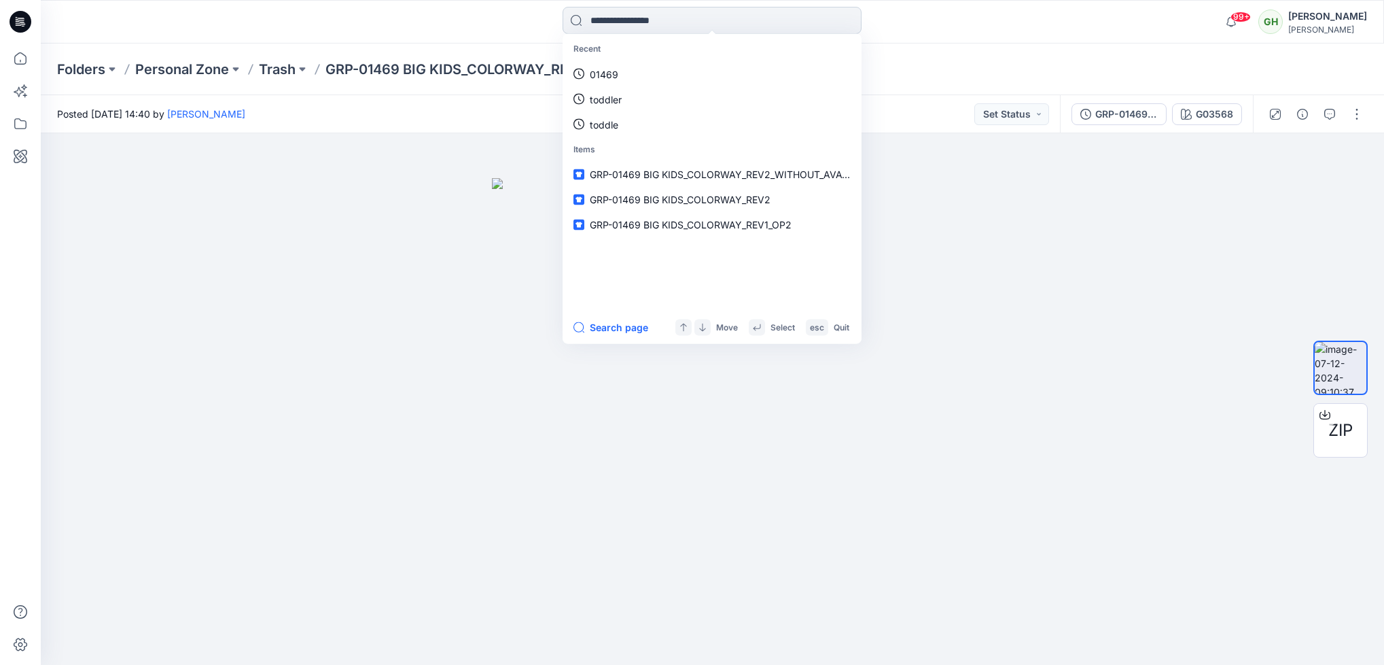
click at [608, 24] on input at bounding box center [712, 20] width 299 height 27
paste input "*****"
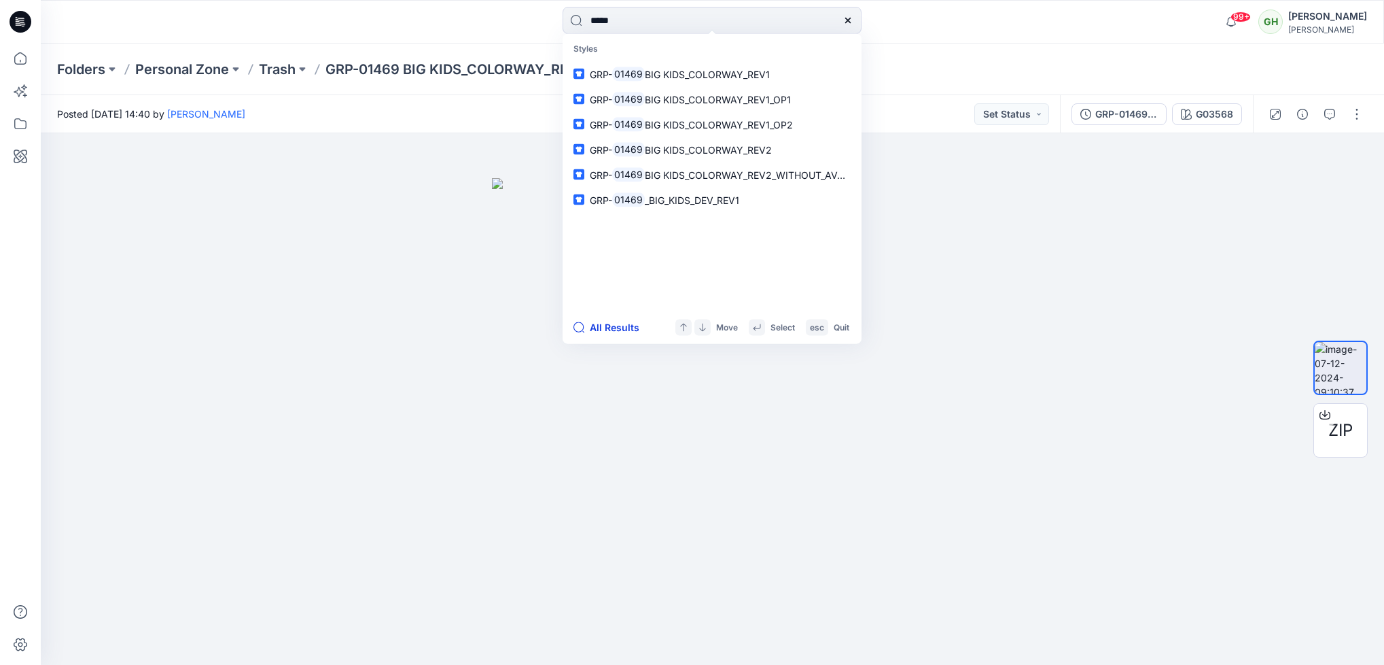
type input "*****"
click at [602, 324] on button "All Results" at bounding box center [610, 327] width 75 height 16
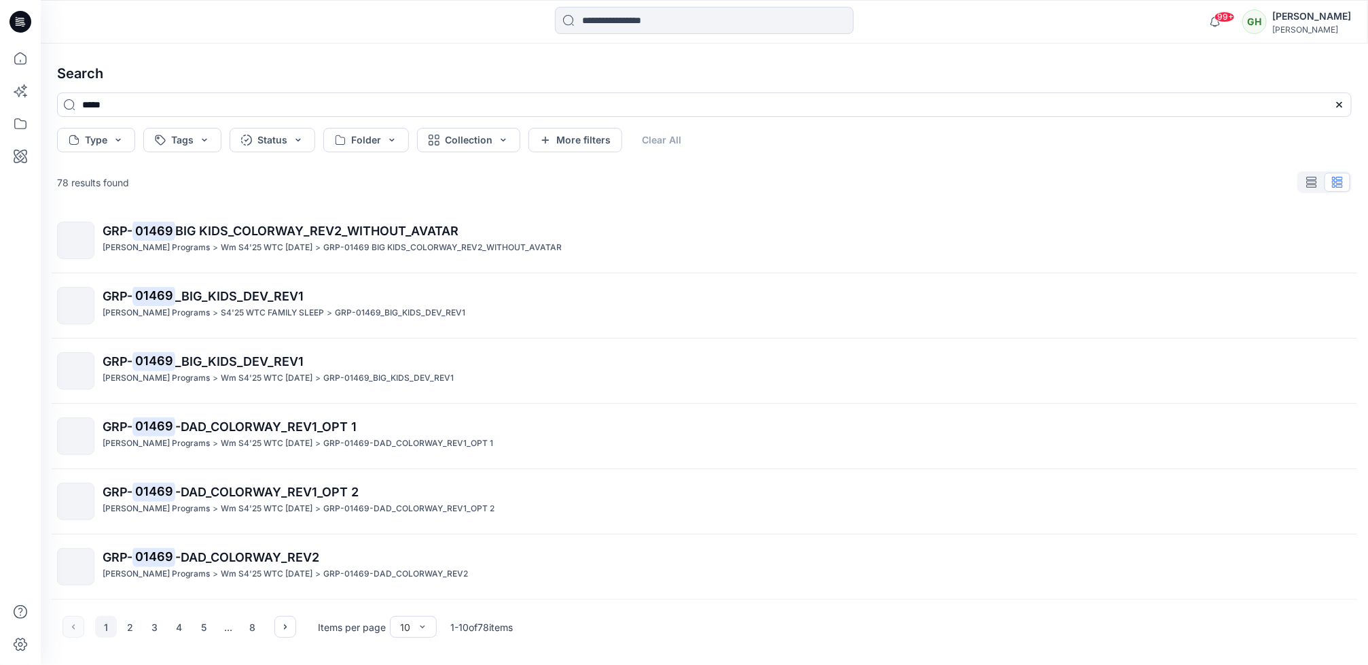
scroll to position [1, 0]
click at [128, 618] on button "2" at bounding box center [131, 627] width 22 height 22
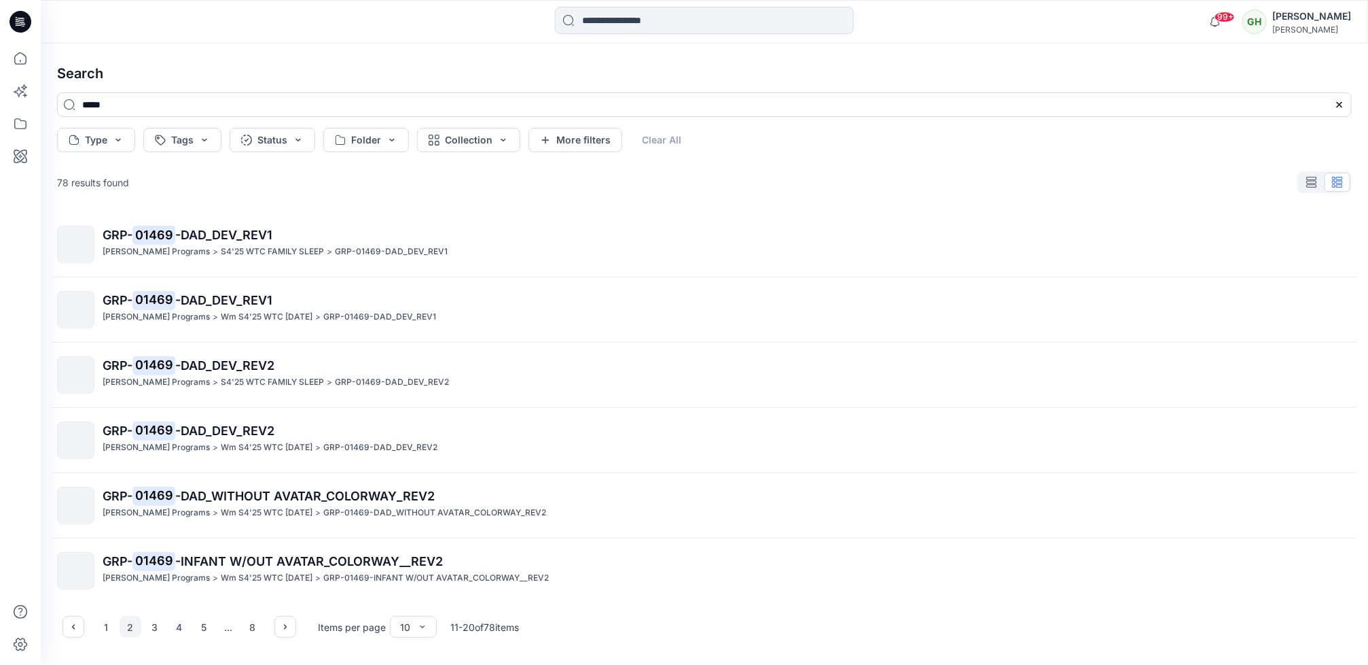
scroll to position [268, 0]
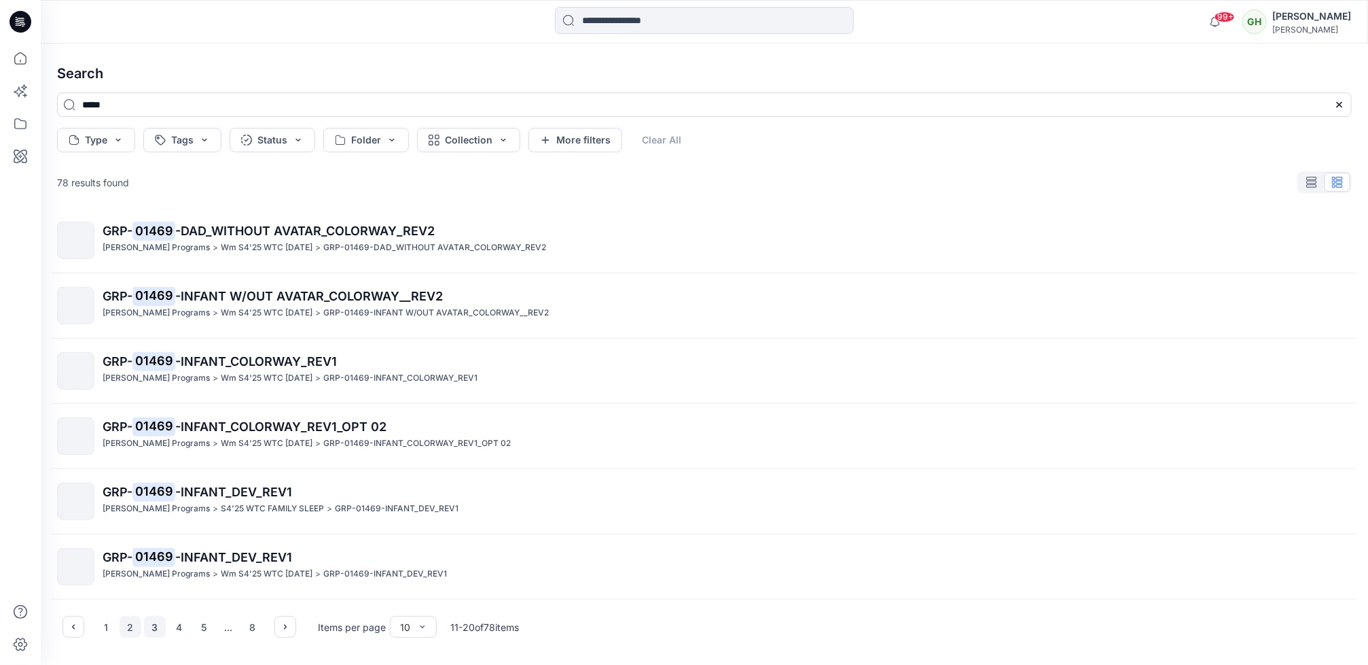
click at [153, 626] on button "3" at bounding box center [155, 627] width 22 height 22
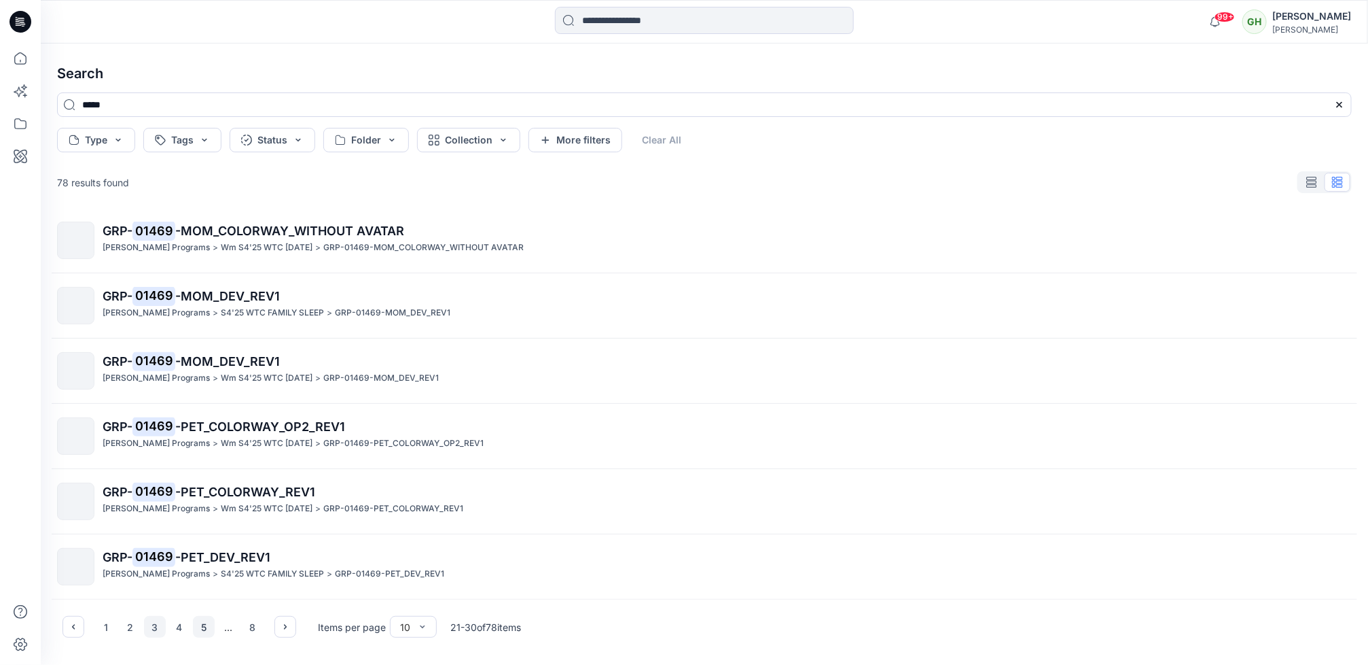
click at [212, 626] on button "5" at bounding box center [204, 627] width 22 height 22
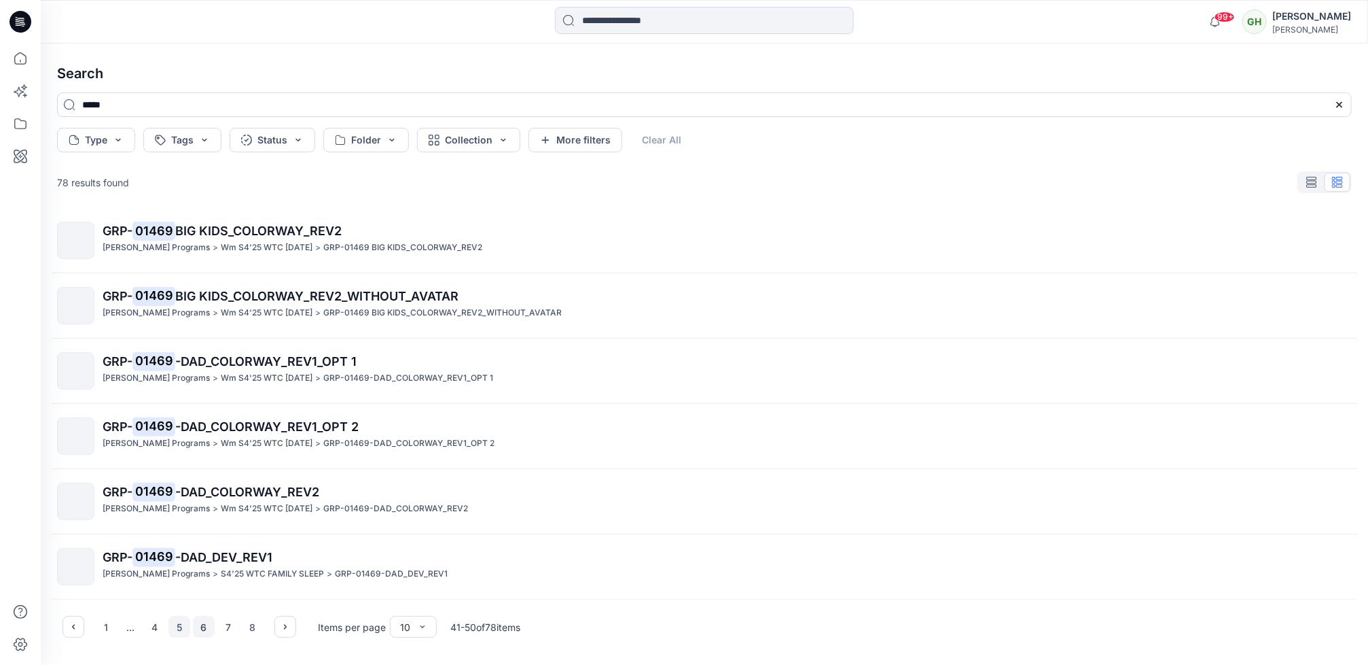
click at [206, 626] on button "6" at bounding box center [204, 627] width 22 height 22
click at [226, 626] on button "7" at bounding box center [228, 627] width 22 height 22
click at [253, 626] on button "8" at bounding box center [253, 627] width 22 height 22
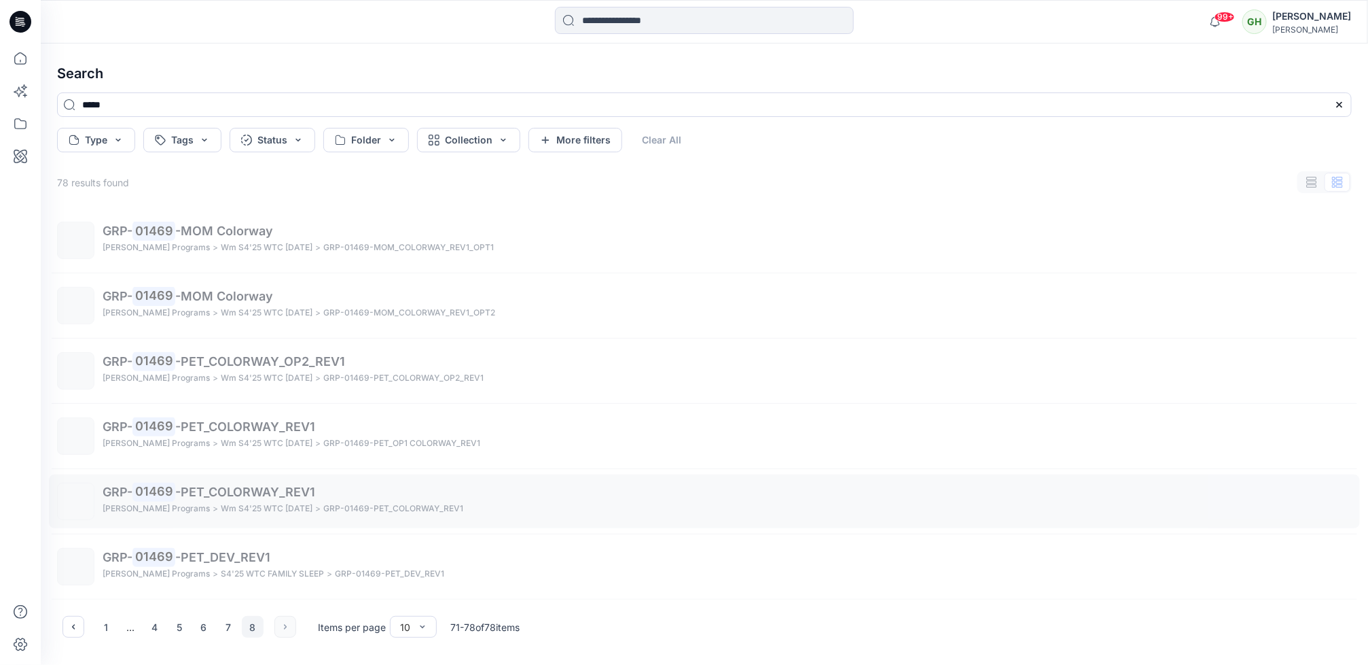
scroll to position [137, 0]
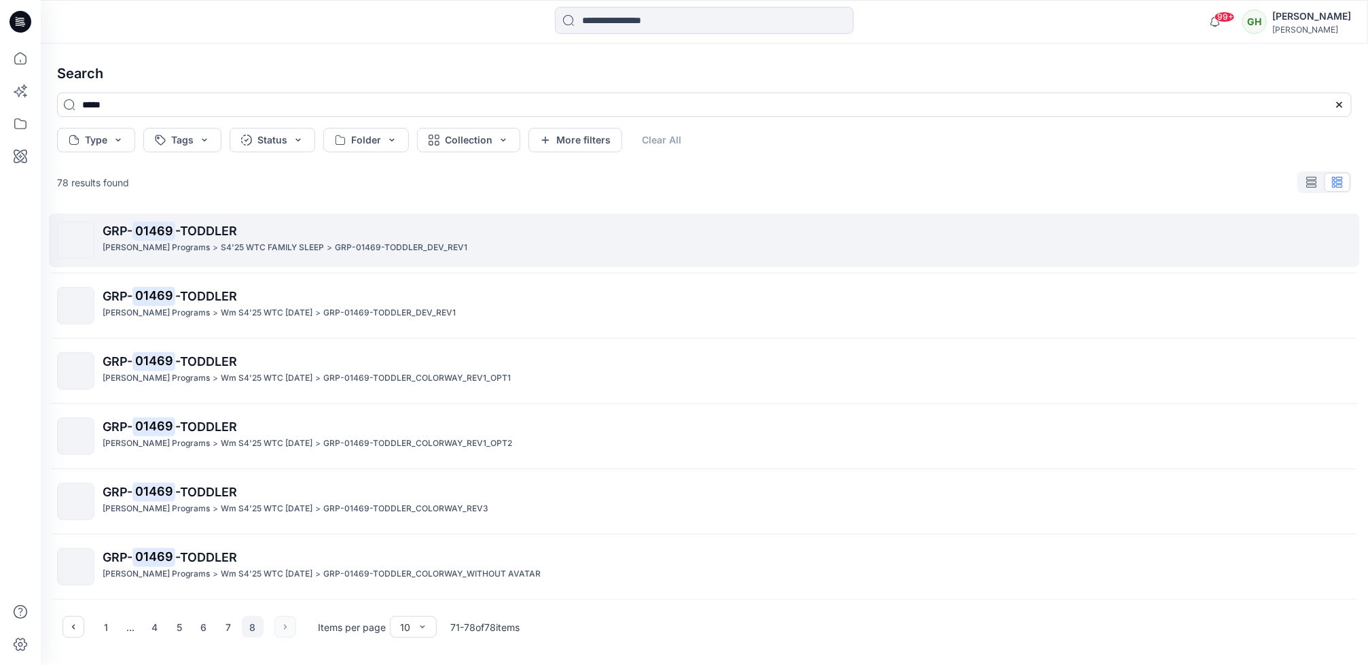
click at [208, 234] on span "-TODDLER" at bounding box center [206, 231] width 62 height 14
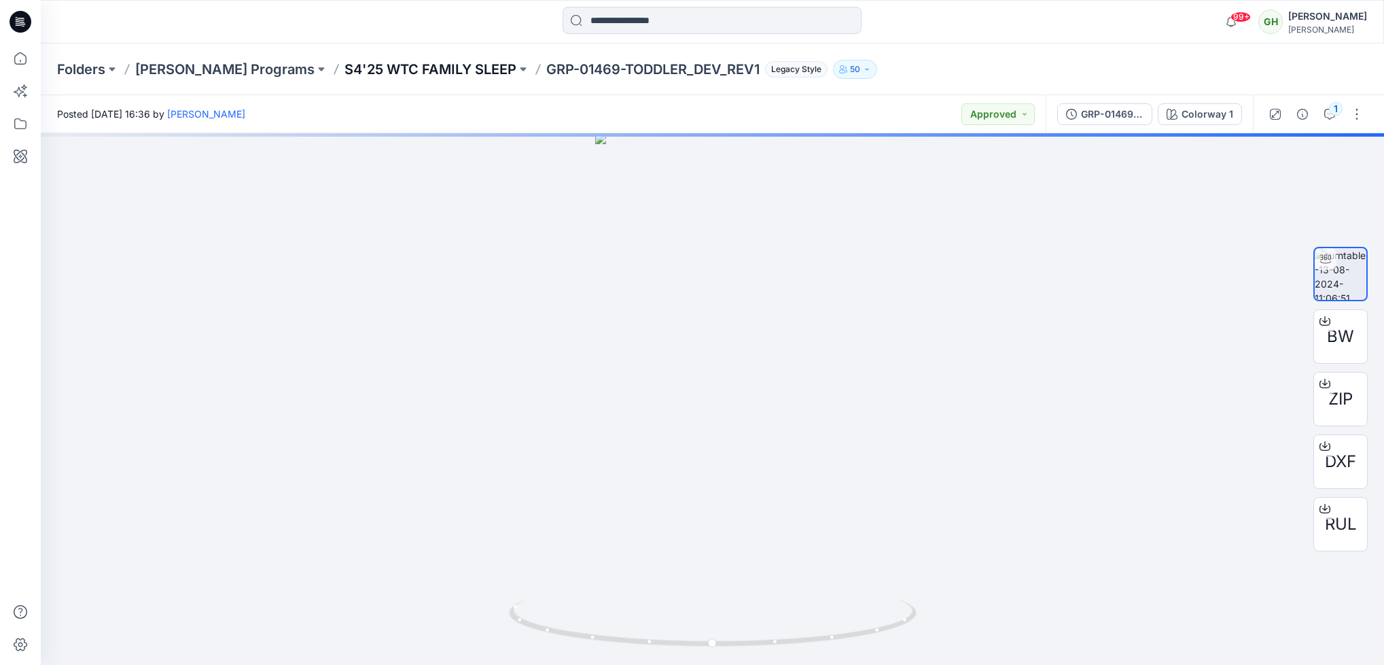
click at [451, 66] on p "S4'25 WTC FAMILY SLEEP" at bounding box center [430, 69] width 172 height 19
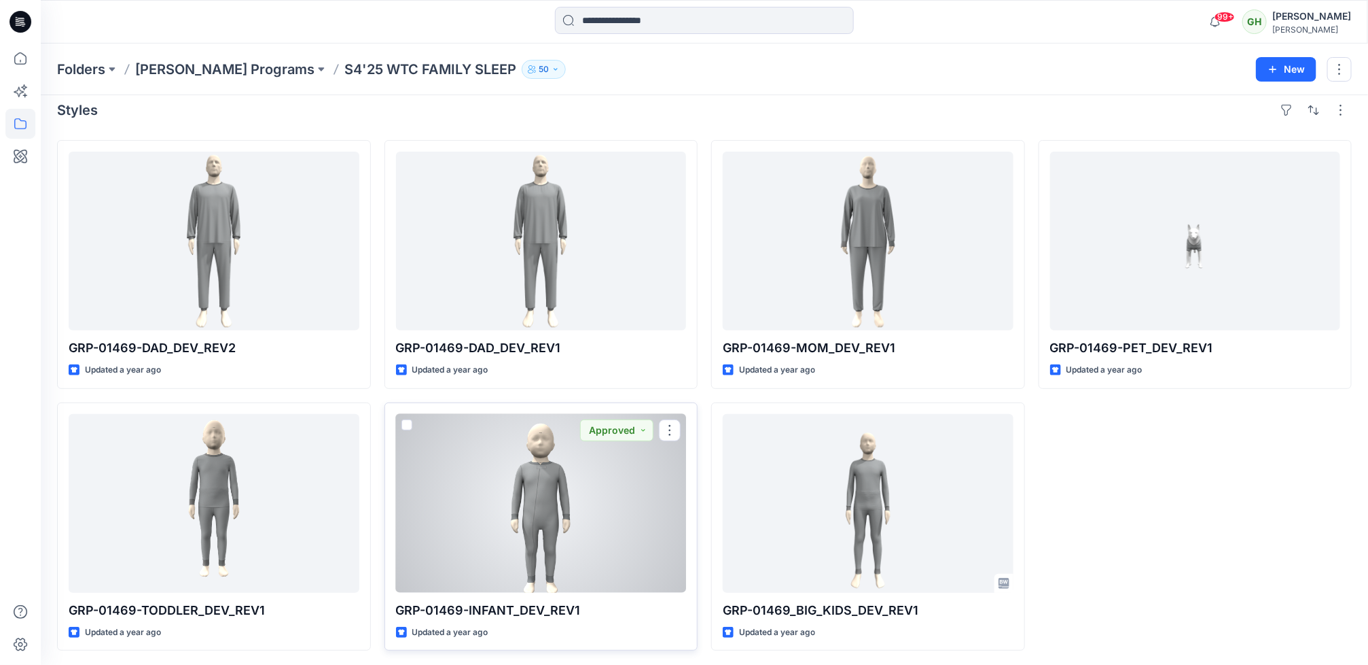
scroll to position [15, 0]
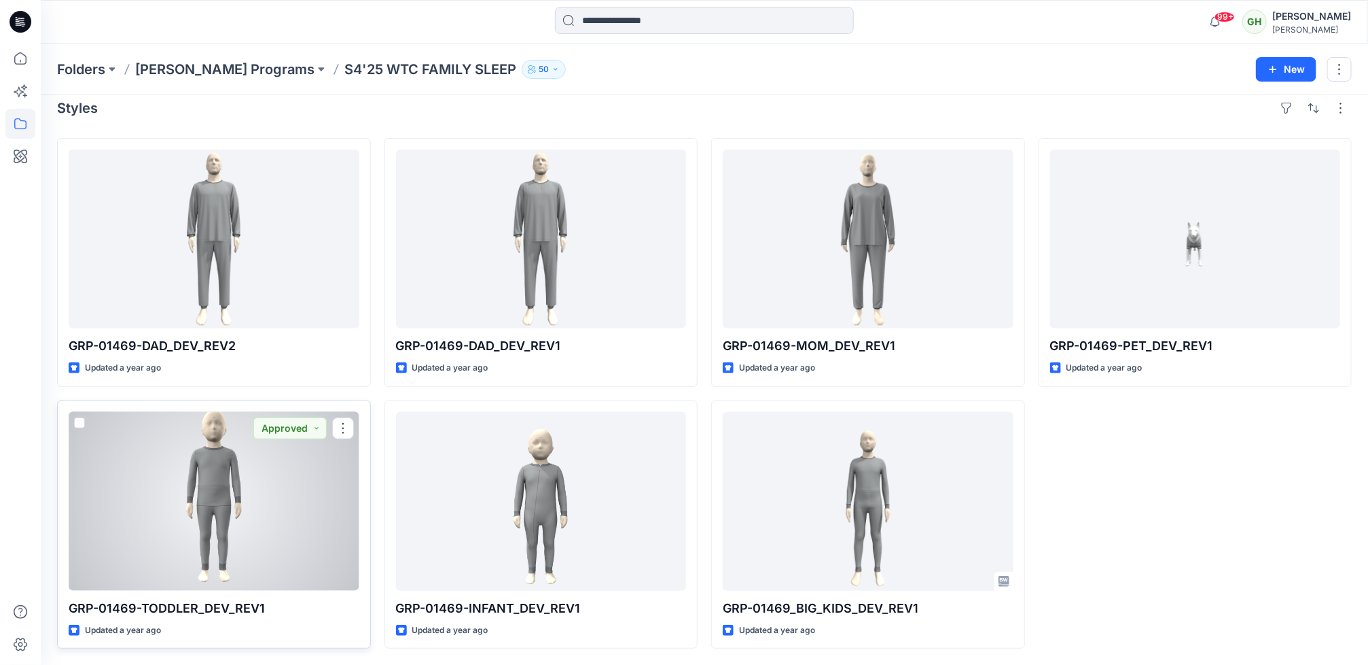
click at [272, 556] on div at bounding box center [214, 501] width 291 height 179
